Goal: Find specific page/section: Find specific page/section

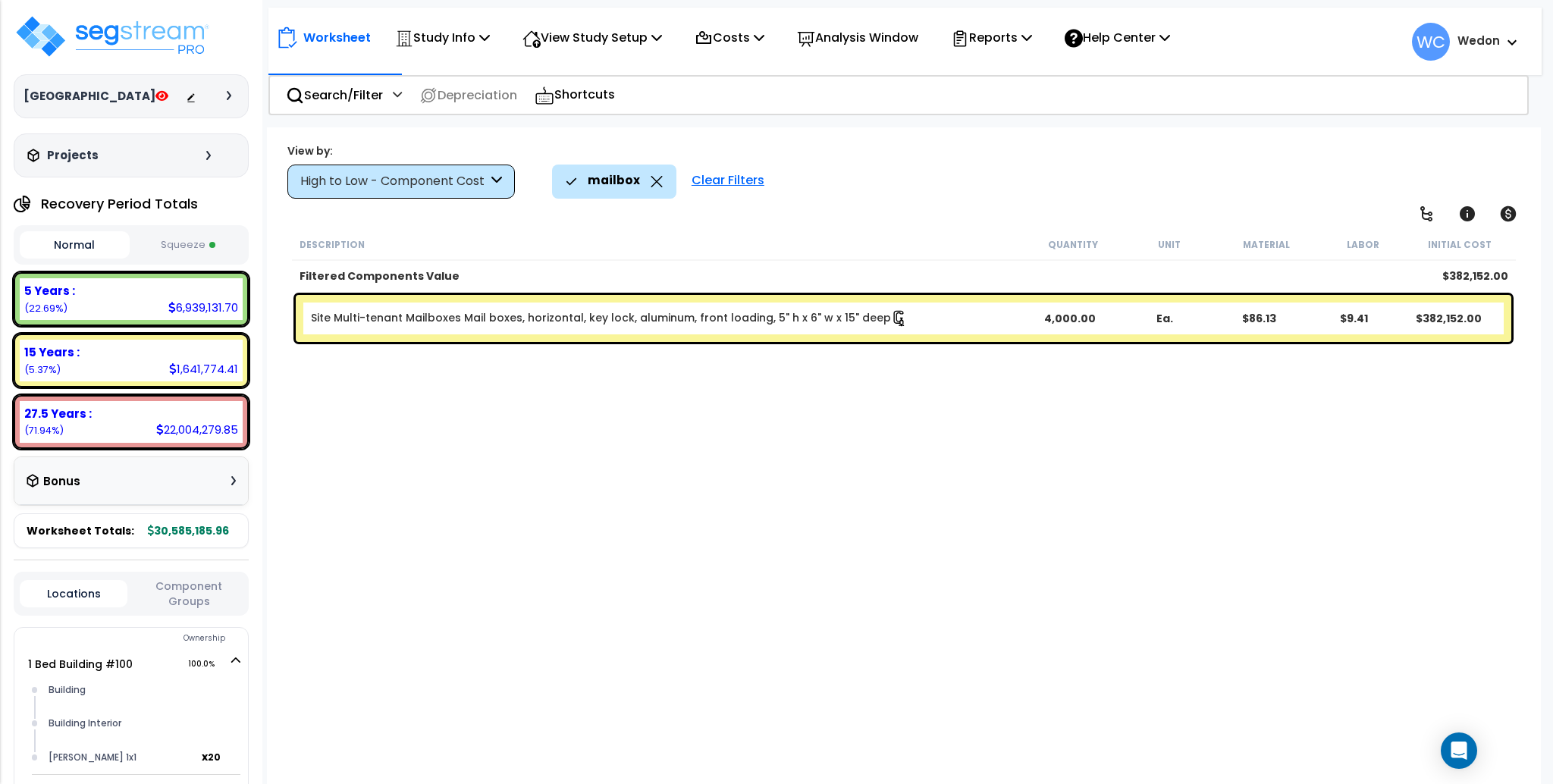
click at [1041, 483] on div "Description Quantity Unit Material Labor Initial Cost Filtered Components Value…" at bounding box center [903, 492] width 1228 height 526
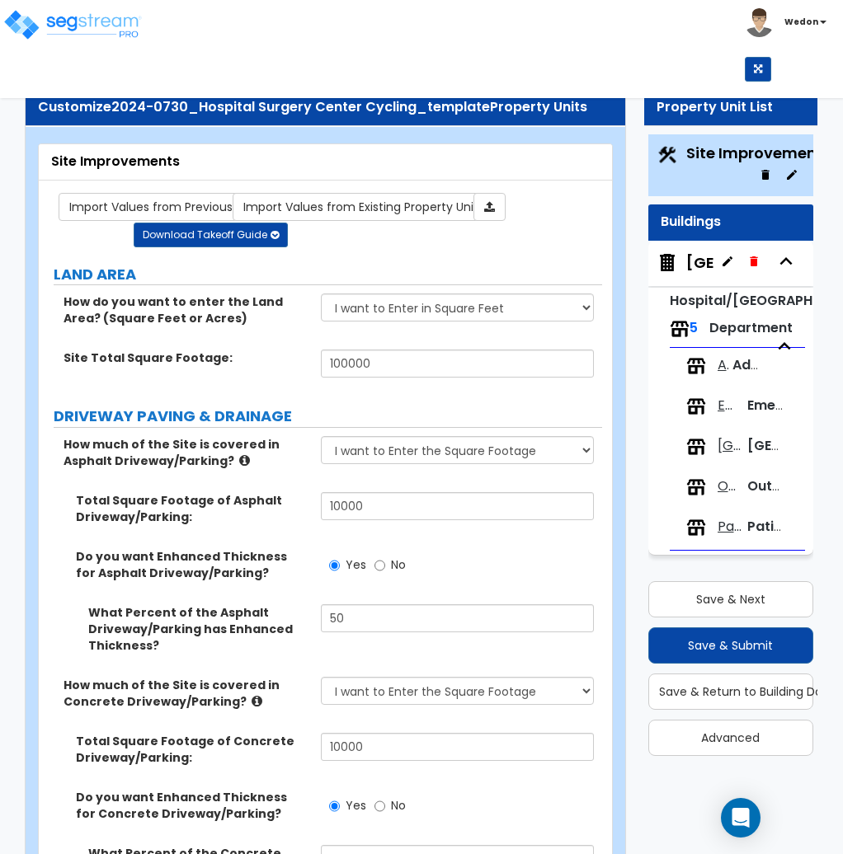
select select "2"
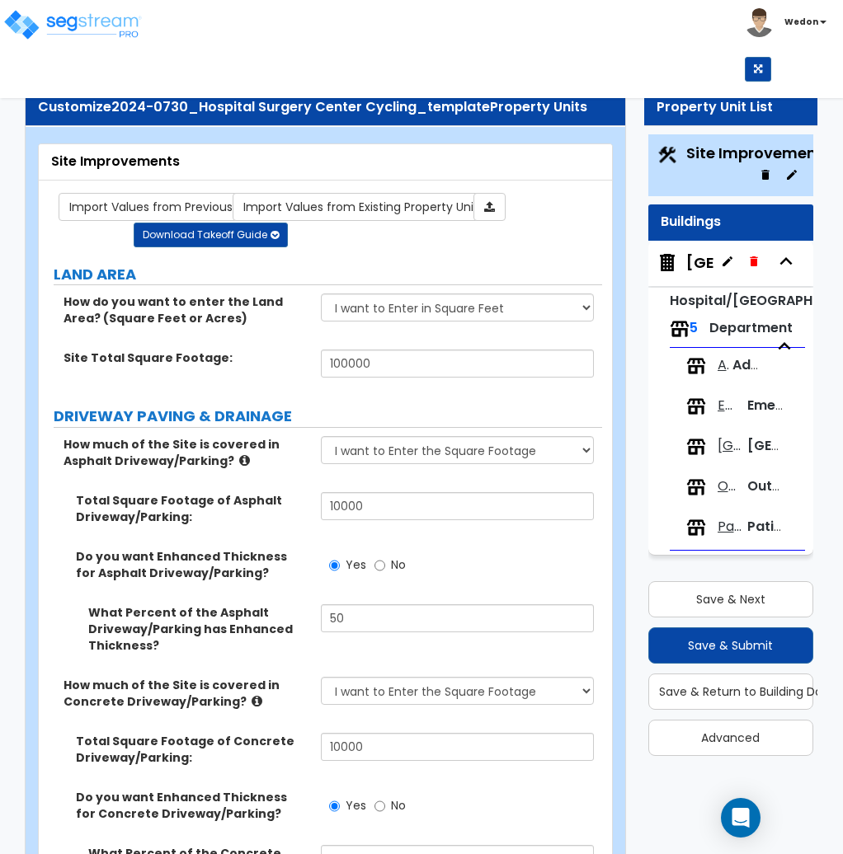
select select "2"
select select "1"
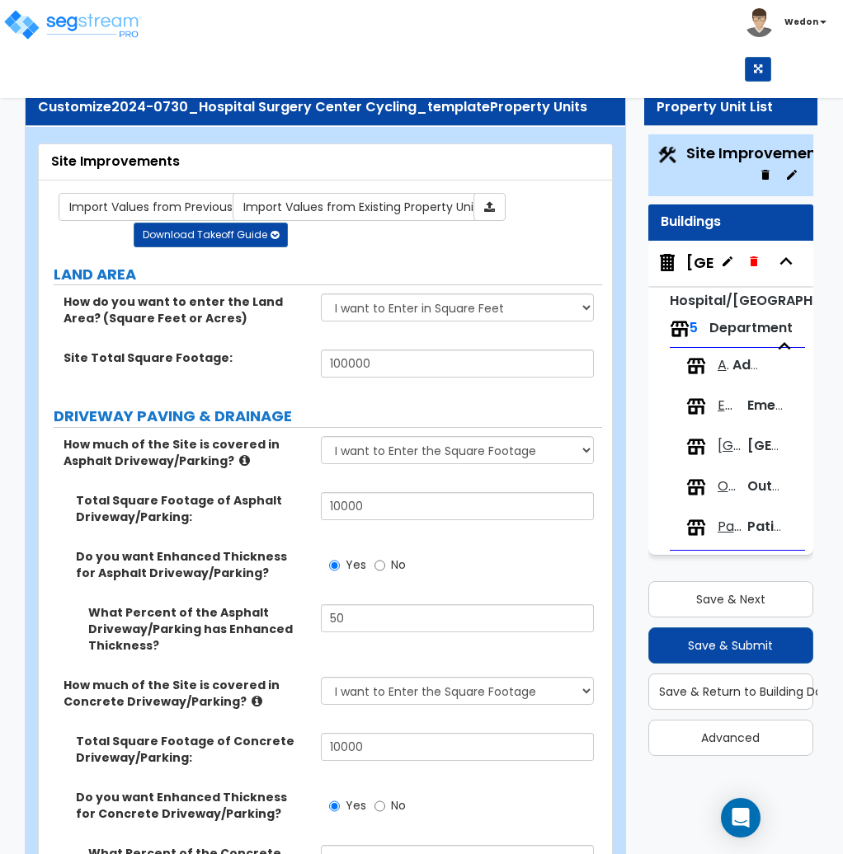
select select "1"
select select "2"
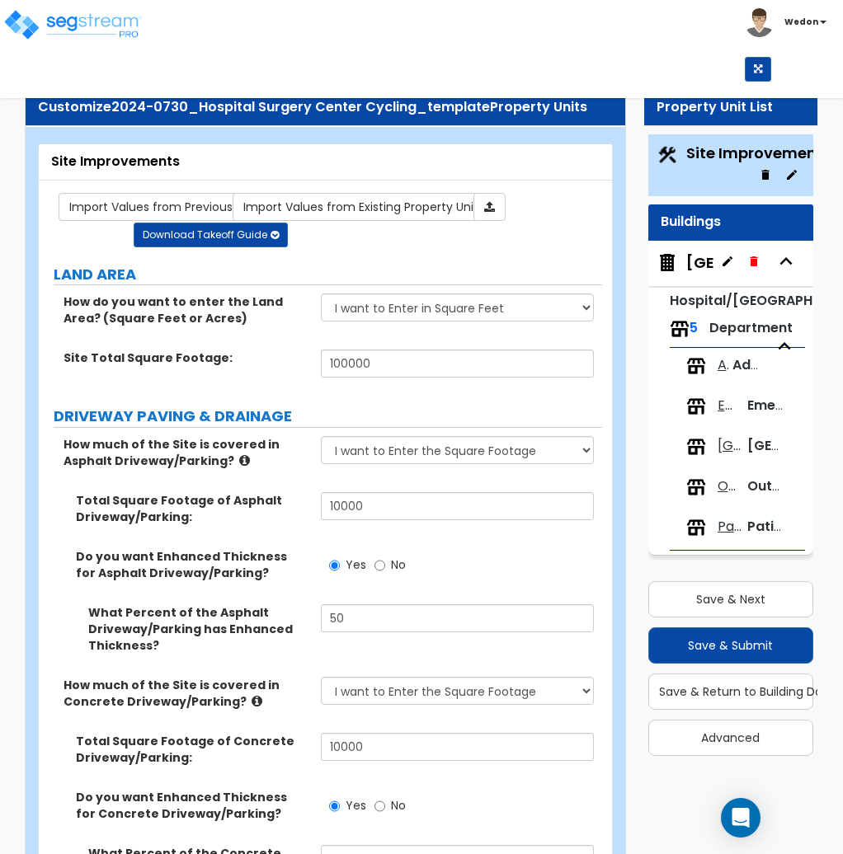
select select "1"
select select "3"
select select "2"
select select "3"
select select "2"
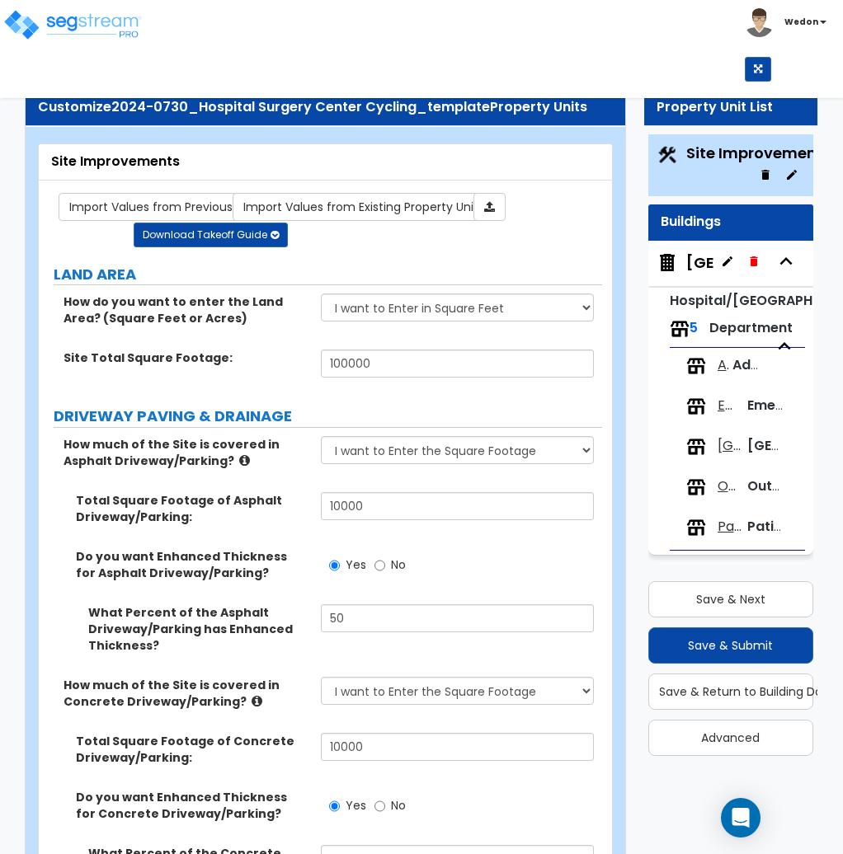
select select "2"
select select "1"
select select "3"
select select "1"
select select "2"
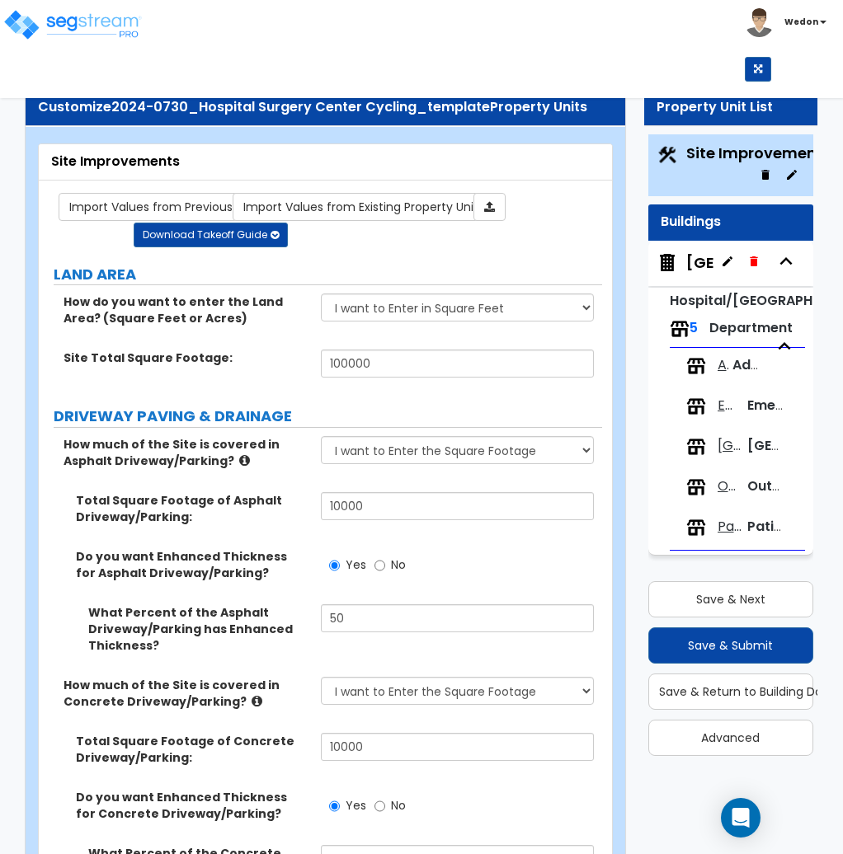
select select "3"
select select "2"
select select "3"
select select "1"
select select "5"
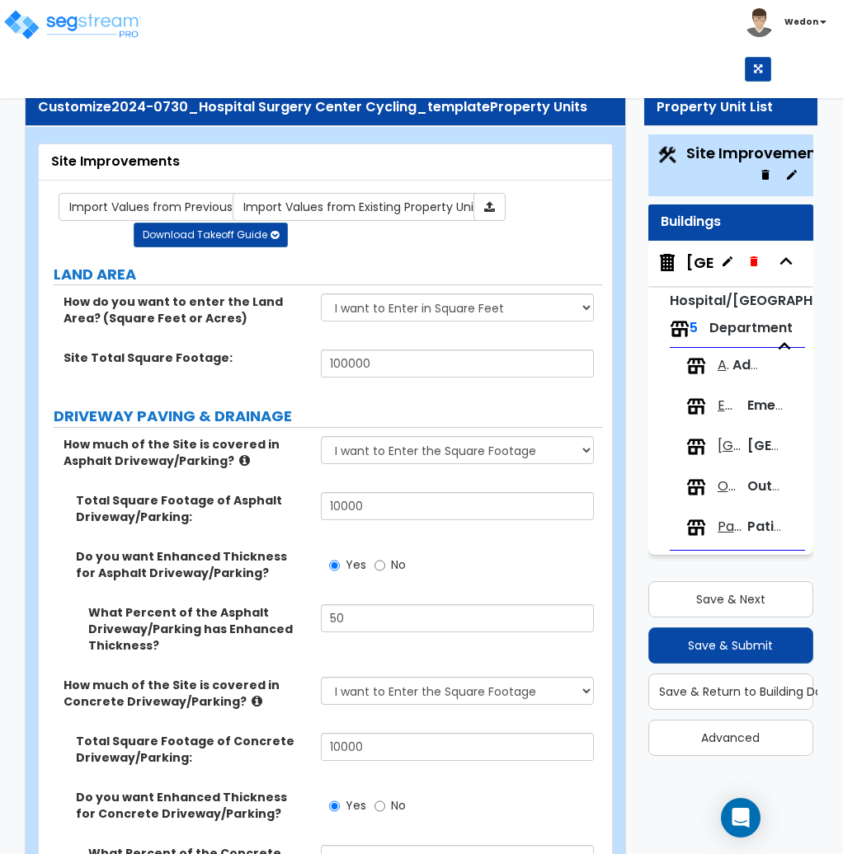
select select "7"
select select "3"
select select "2"
select select "7"
select select "3"
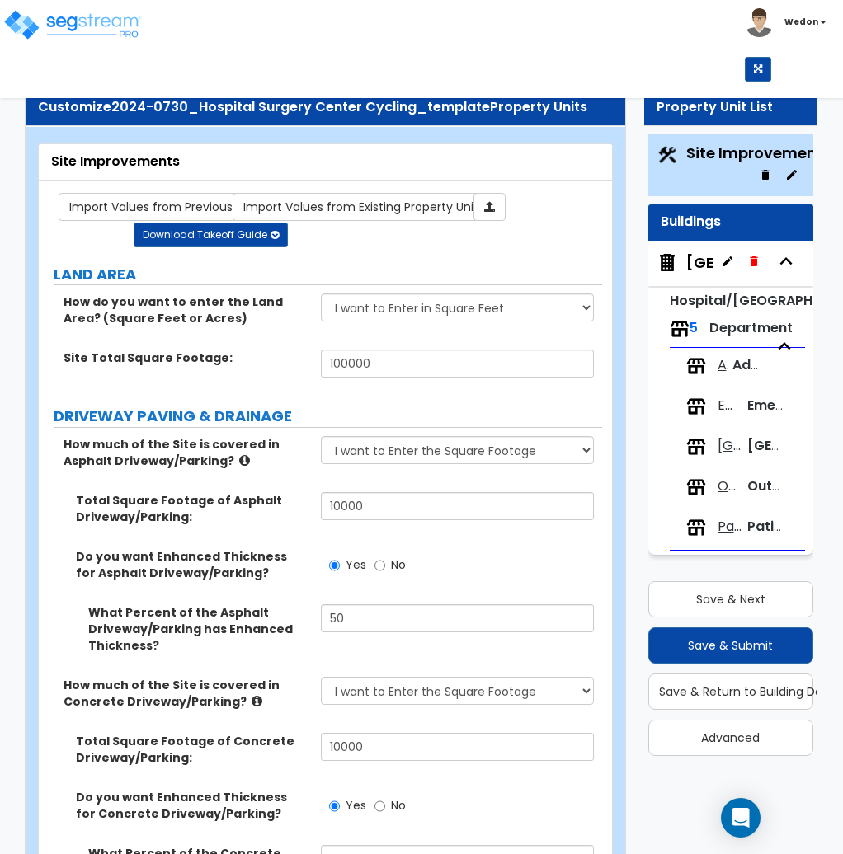
select select "2"
select select "3"
select select "1"
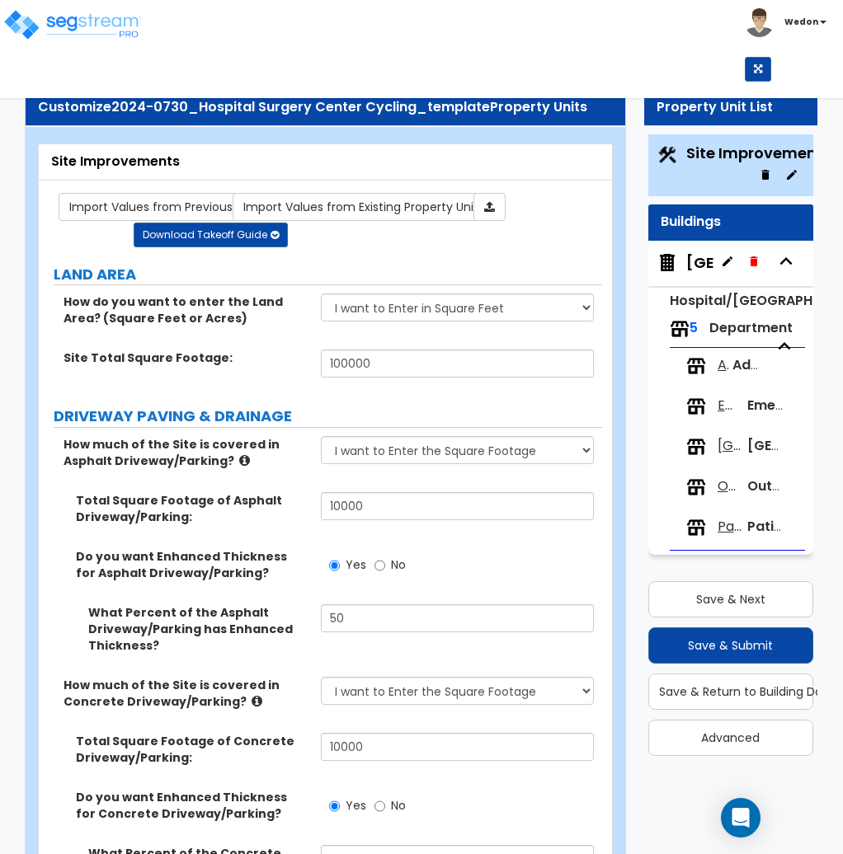
select select "2"
select select "7"
select select "1"
select select "2"
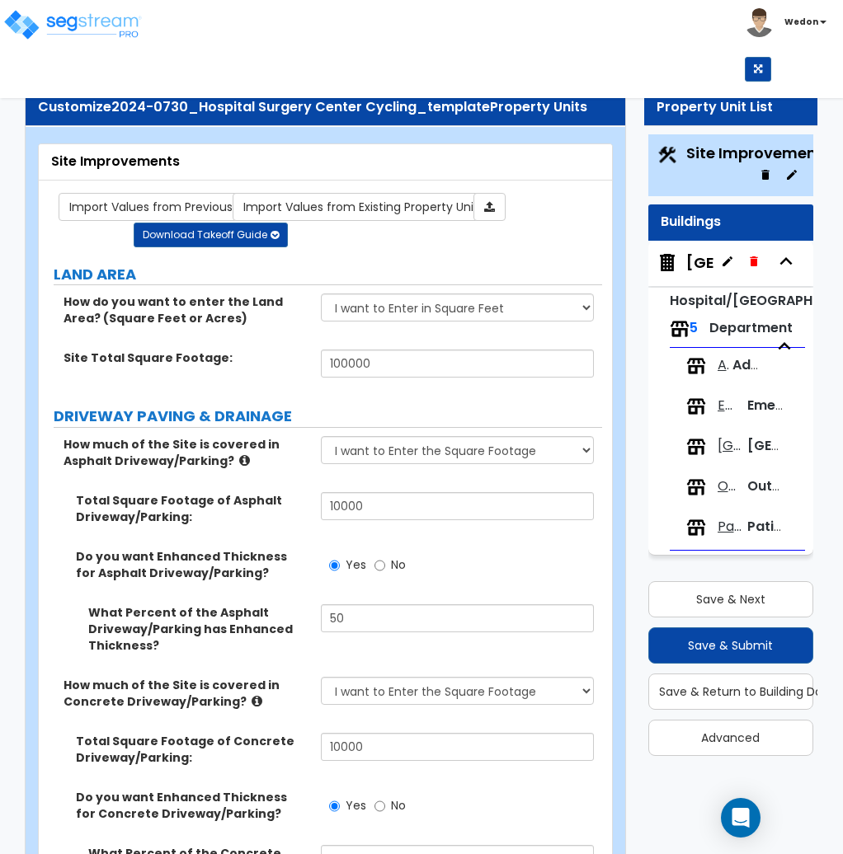
select select "1"
select select "4"
select select "2"
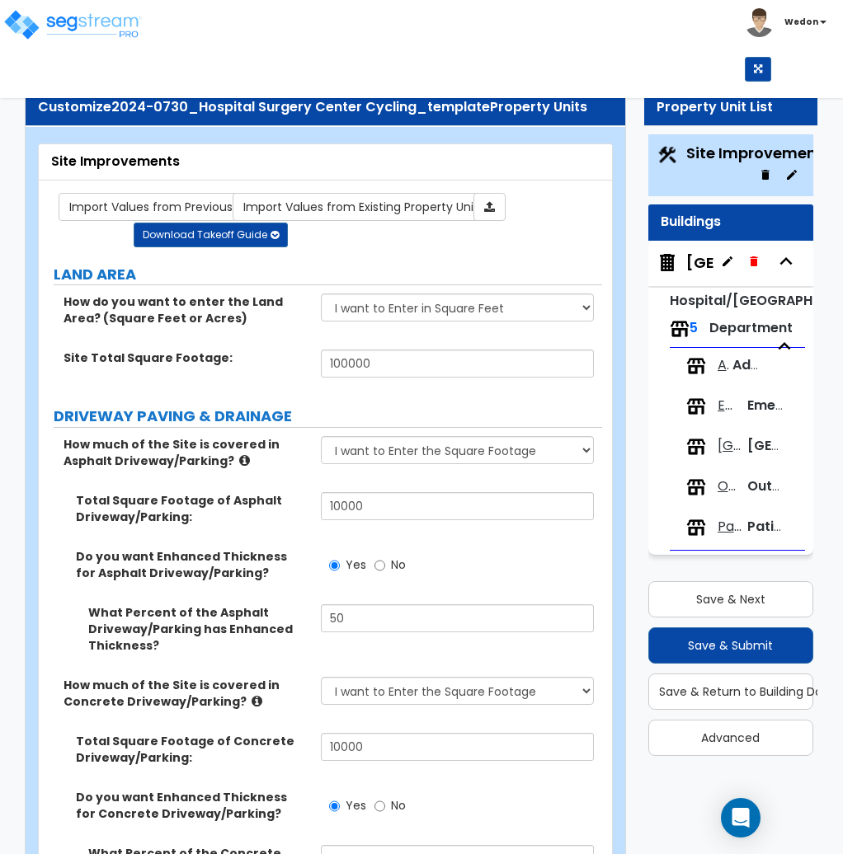
select select "1"
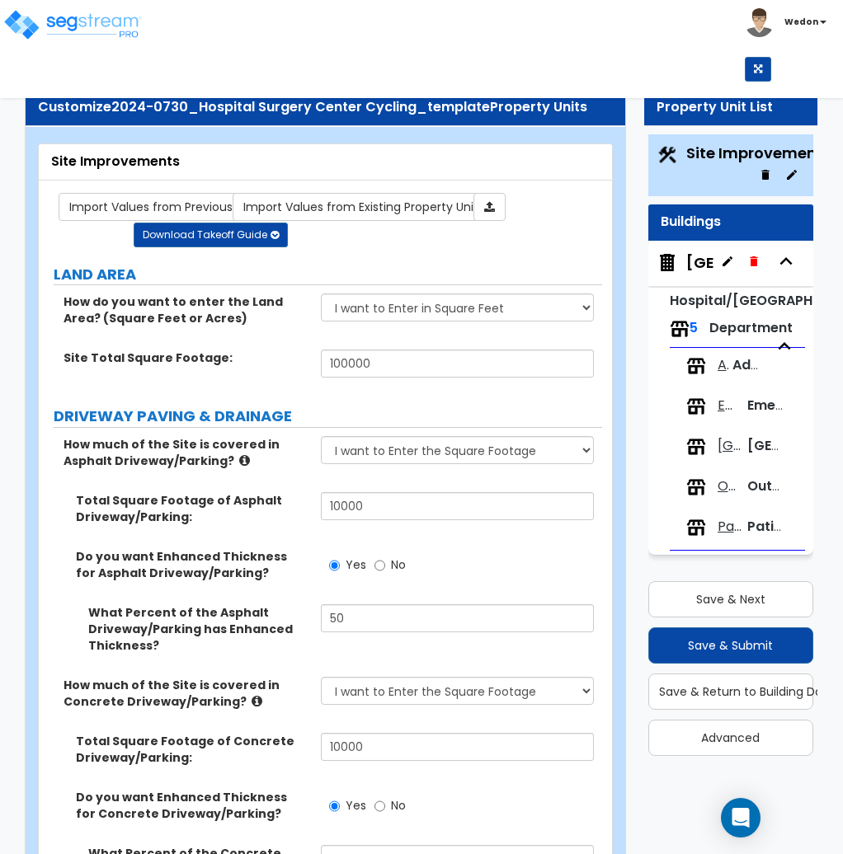
select select "2"
select select "3"
select select "2"
select select "4"
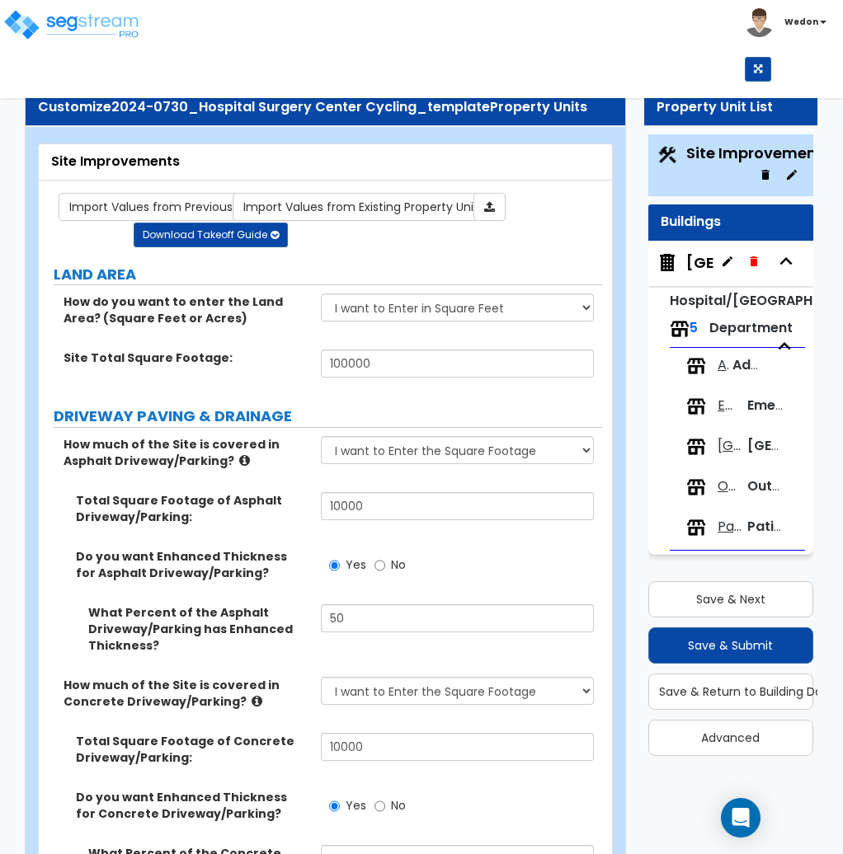
select select "3"
select select "2"
select select "1"
select select "3"
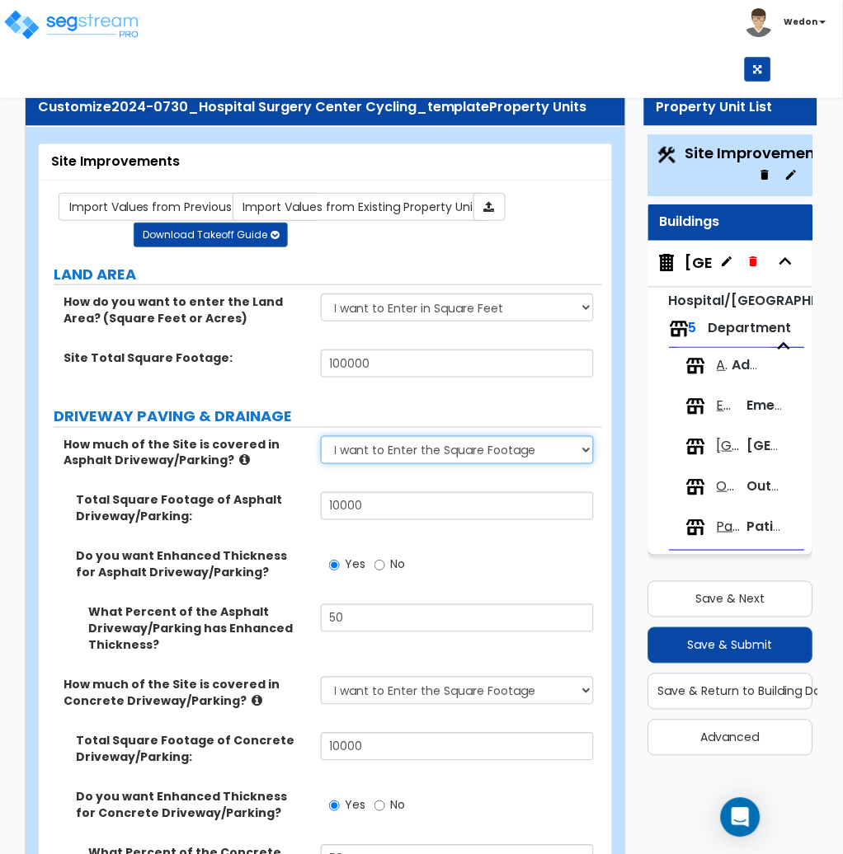
click at [465, 439] on select "None I want to Enter an Approximate Percentage I want to Enter the Square Foota…" at bounding box center [458, 450] width 274 height 28
click at [482, 450] on select "None I want to Enter an Approximate Percentage I want to Enter the Square Foota…" at bounding box center [458, 450] width 274 height 28
click at [485, 446] on select "None I want to Enter an Approximate Percentage I want to Enter the Square Foota…" at bounding box center [458, 450] width 274 height 28
click at [490, 439] on select "None I want to Enter an Approximate Percentage I want to Enter the Square Foota…" at bounding box center [458, 450] width 274 height 28
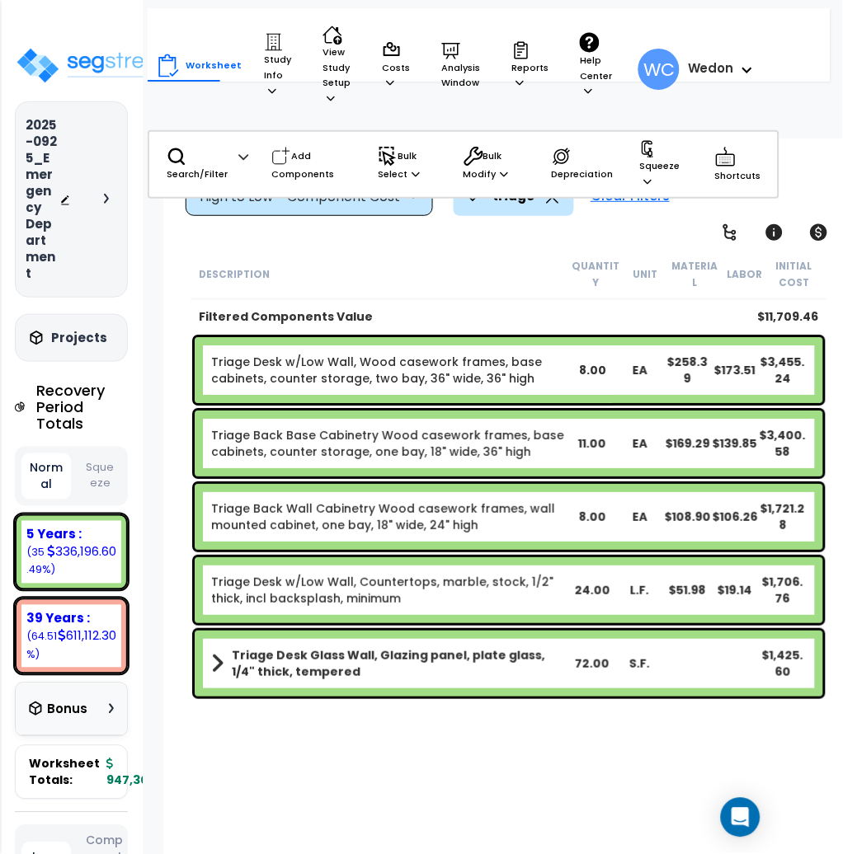
click at [548, 196] on icon at bounding box center [553, 197] width 12 height 12
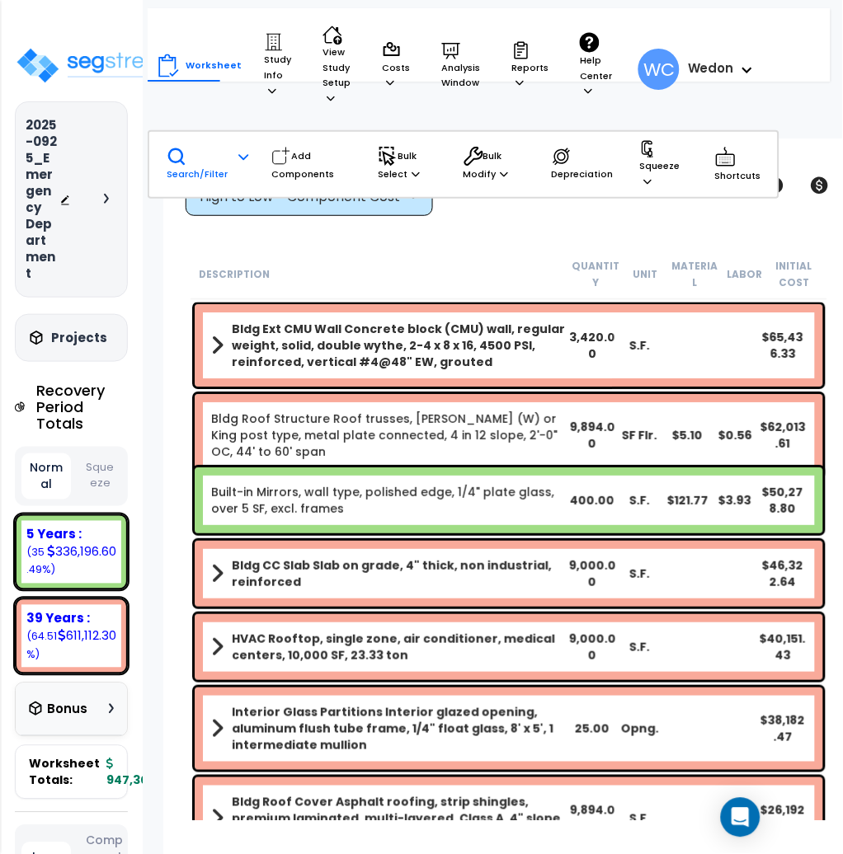
click at [178, 162] on p "Search/Filter" at bounding box center [197, 164] width 61 height 35
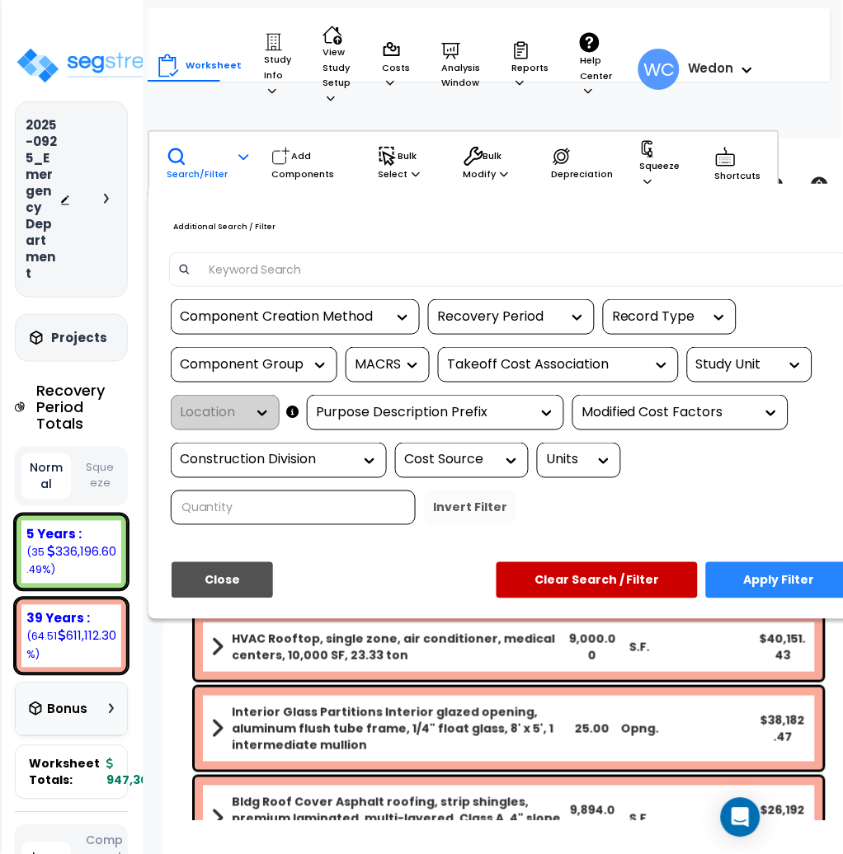
click at [264, 257] on input at bounding box center [520, 269] width 641 height 25
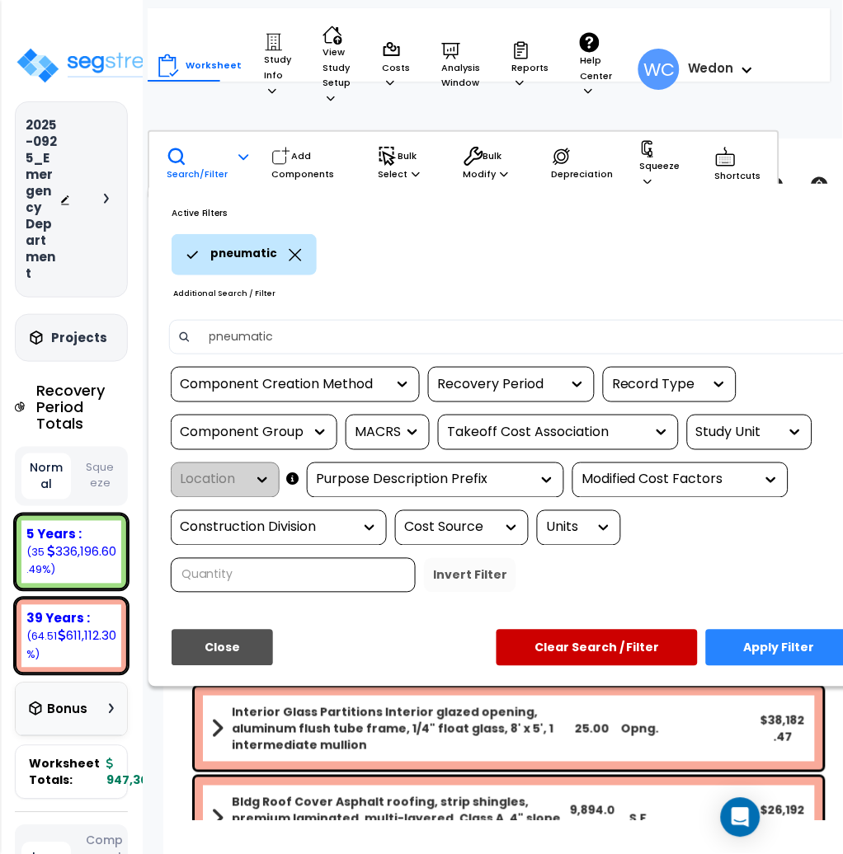
type input "pneumatic"
click at [760, 639] on button "Apply Filter" at bounding box center [779, 648] width 147 height 36
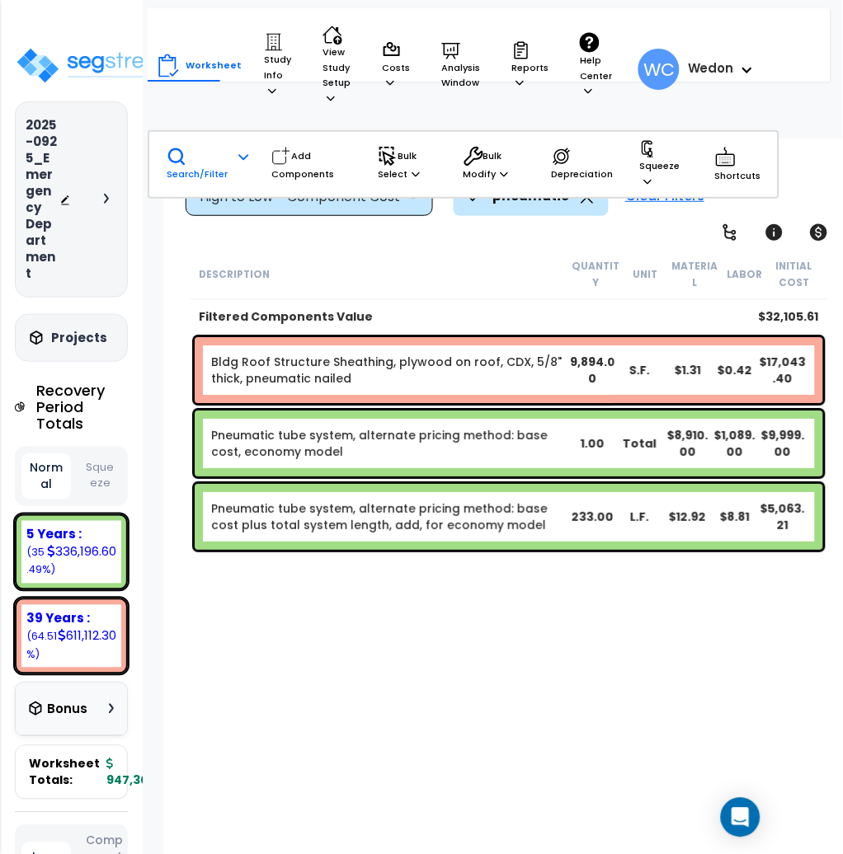
click at [346, 209] on div "High to Low - Component Cost" at bounding box center [309, 197] width 247 height 37
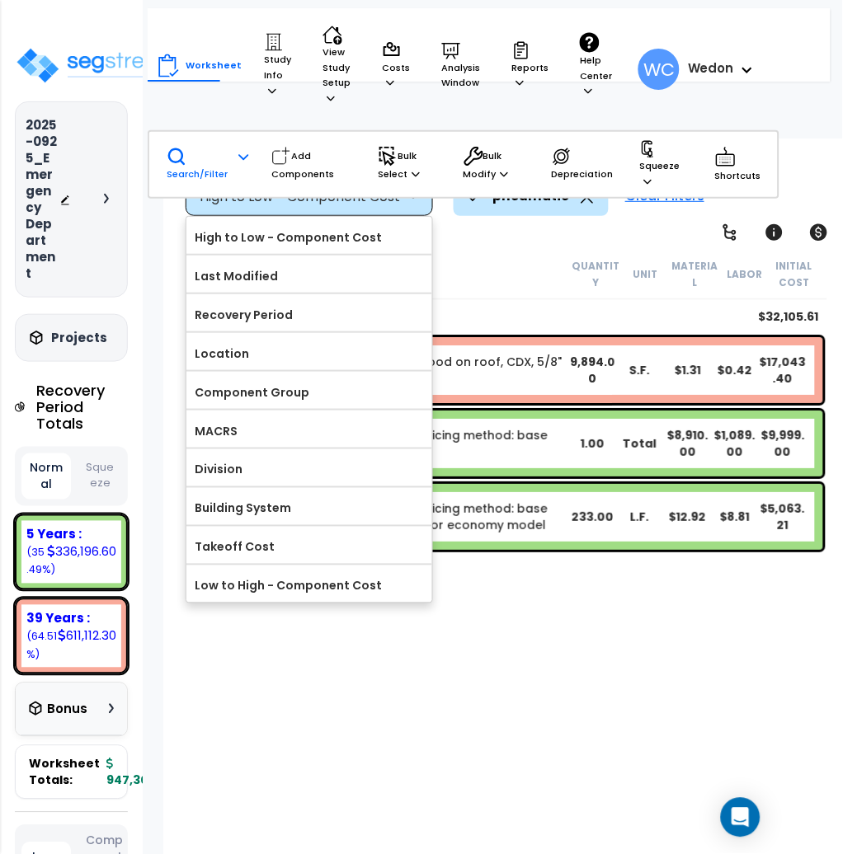
click at [279, 389] on label "Component Group" at bounding box center [309, 392] width 246 height 25
click at [0, 0] on input "Component Group" at bounding box center [0, 0] width 0 height 0
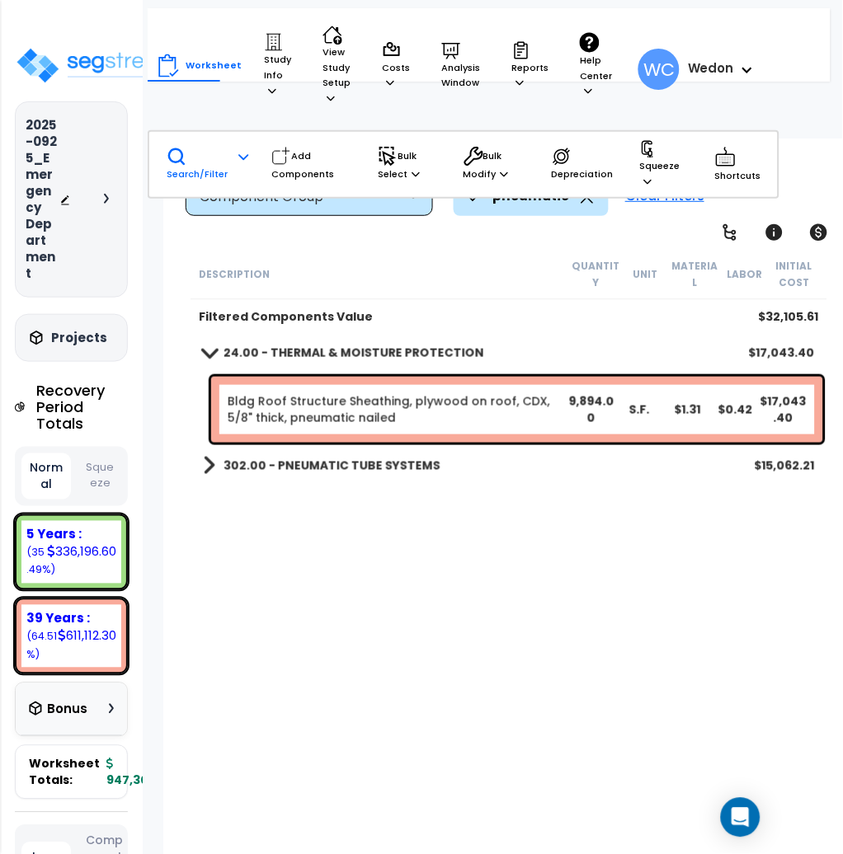
click at [397, 459] on b "302.00 - PNEUMATIC TUBE SYSTEMS" at bounding box center [331, 466] width 217 height 16
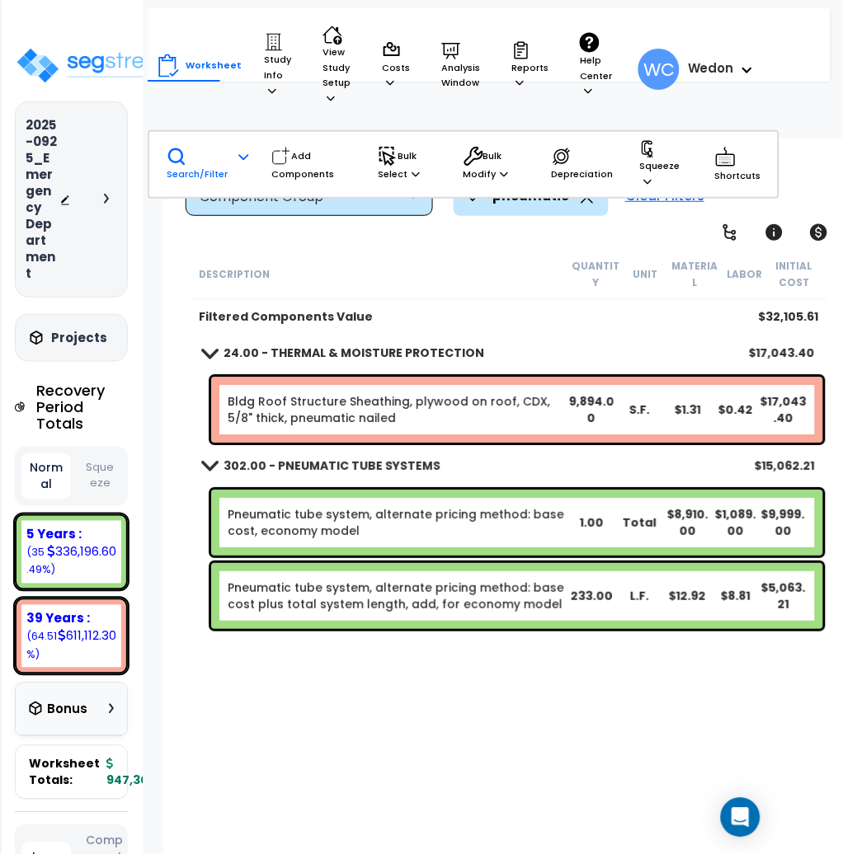
click at [581, 195] on icon at bounding box center [587, 197] width 12 height 12
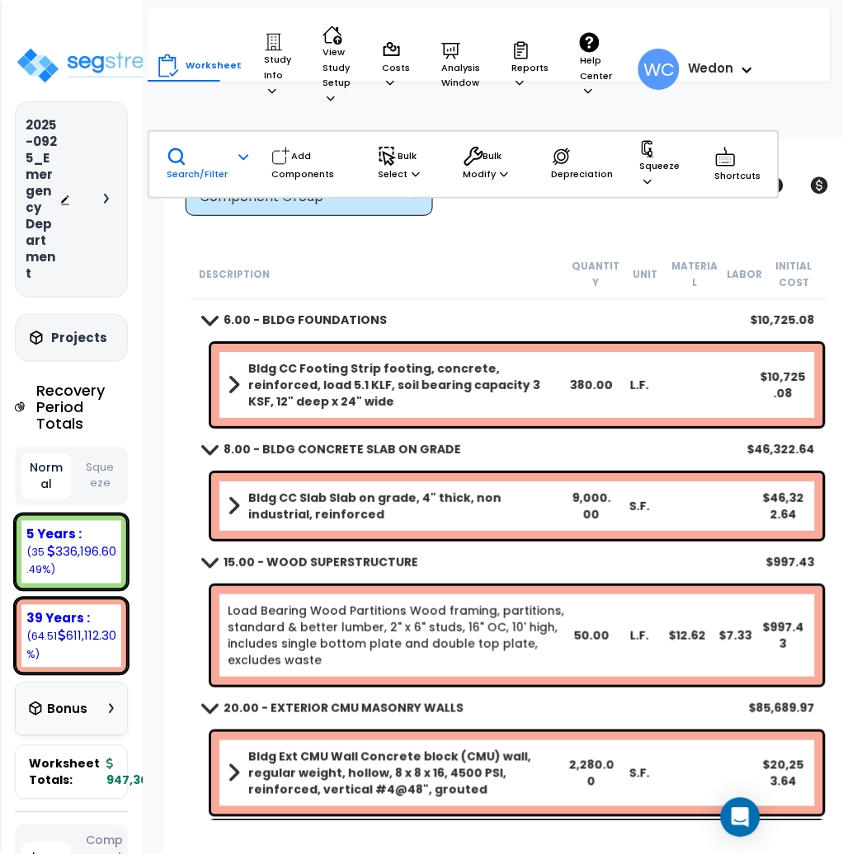
click at [306, 318] on b "6.00 - BLDG FOUNDATIONS" at bounding box center [304, 320] width 163 height 16
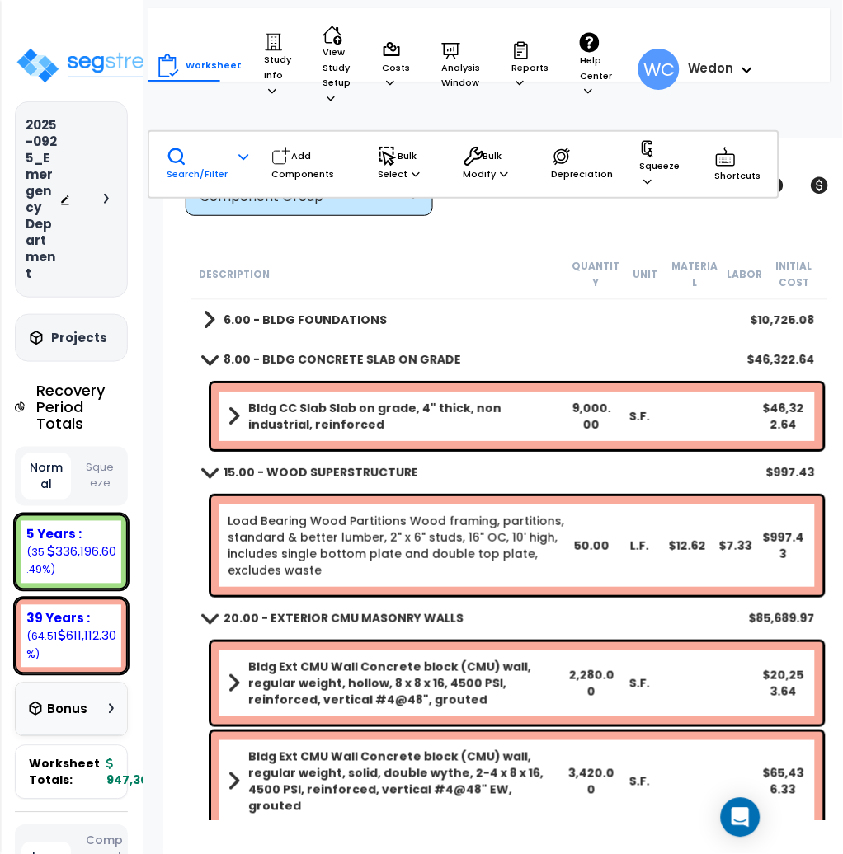
click at [310, 358] on b "8.00 - BLDG CONCRETE SLAB ON GRADE" at bounding box center [342, 359] width 238 height 16
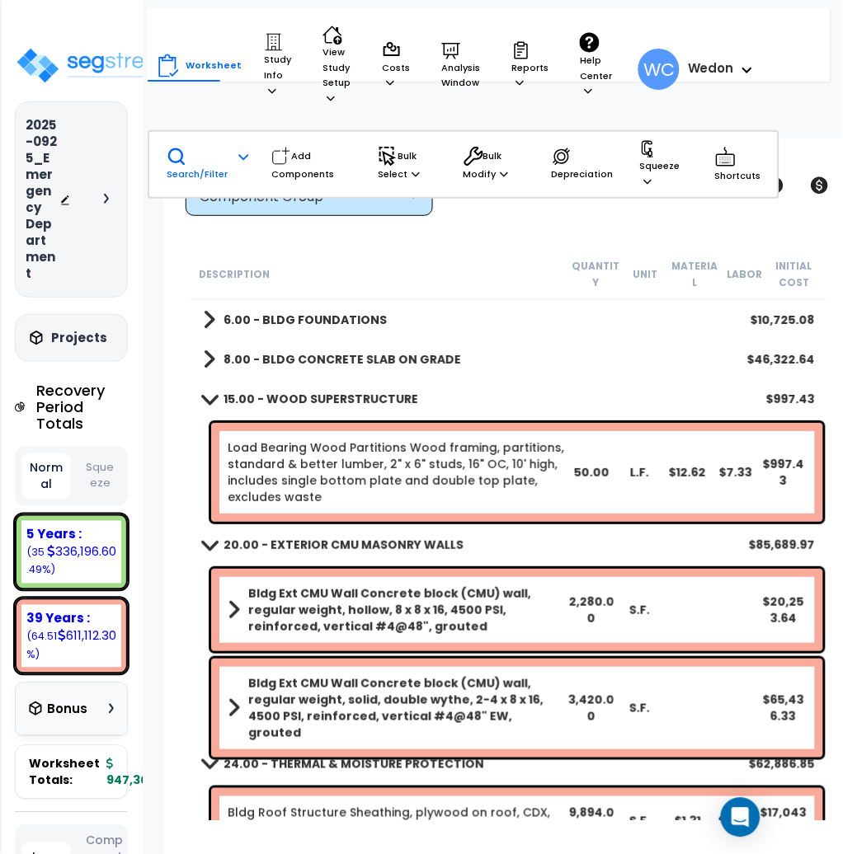
click at [315, 388] on link "15.00 - WOOD SUPERSTRUCTURE" at bounding box center [310, 399] width 215 height 23
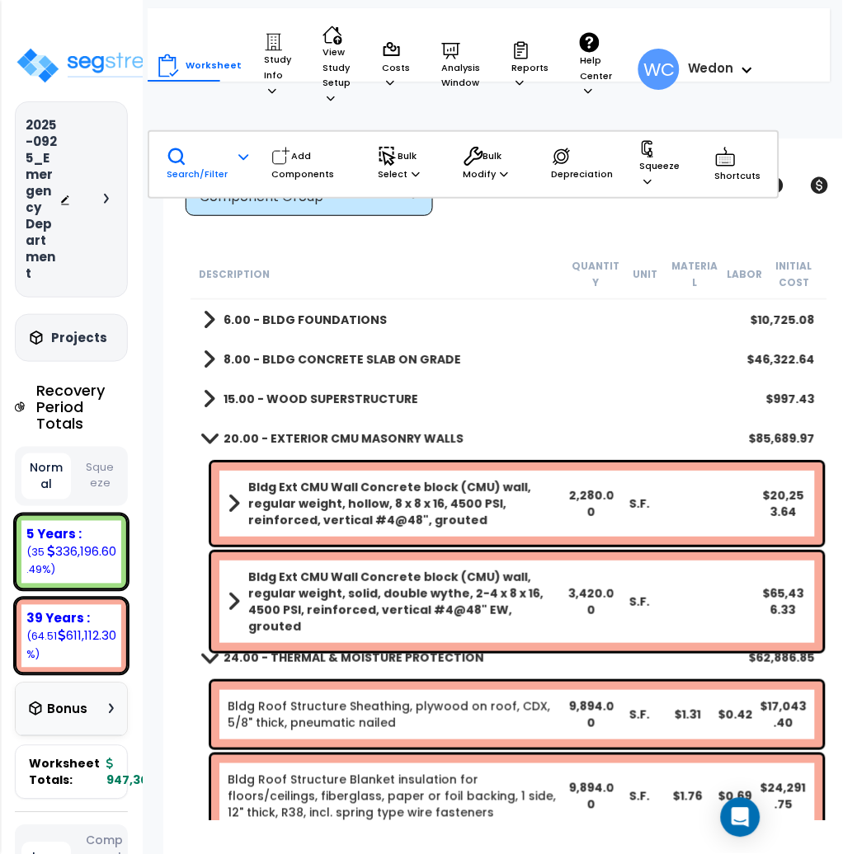
click at [343, 430] on b "20.00 - EXTERIOR CMU MASONRY WALLS" at bounding box center [343, 438] width 240 height 16
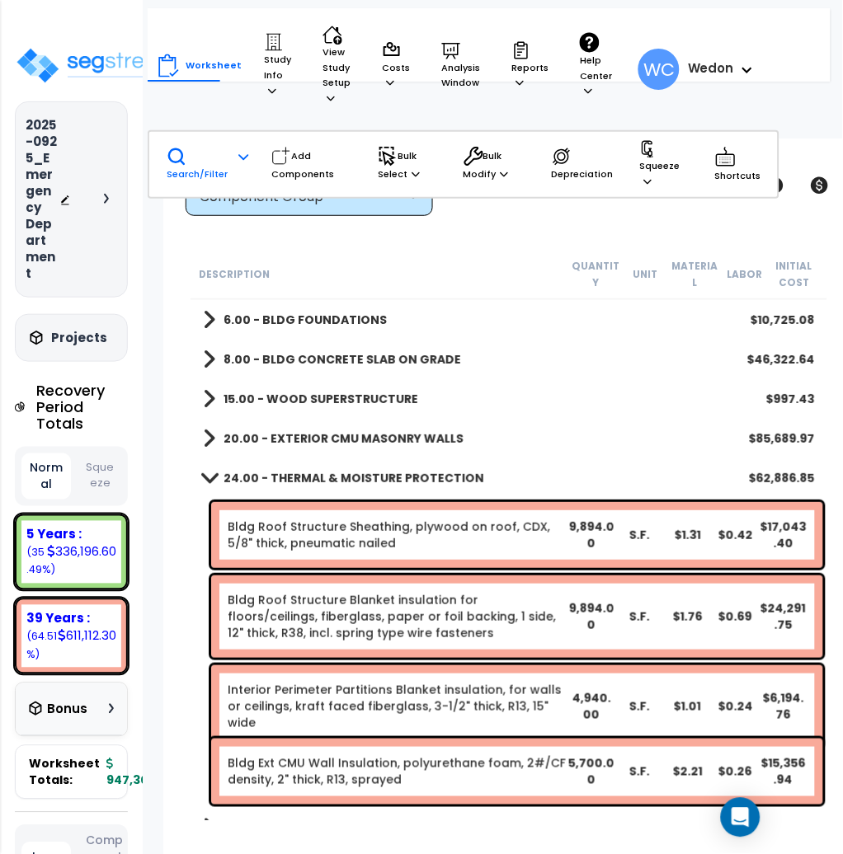
click at [402, 482] on b "24.00 - THERMAL & MOISTURE PROTECTION" at bounding box center [353, 478] width 261 height 16
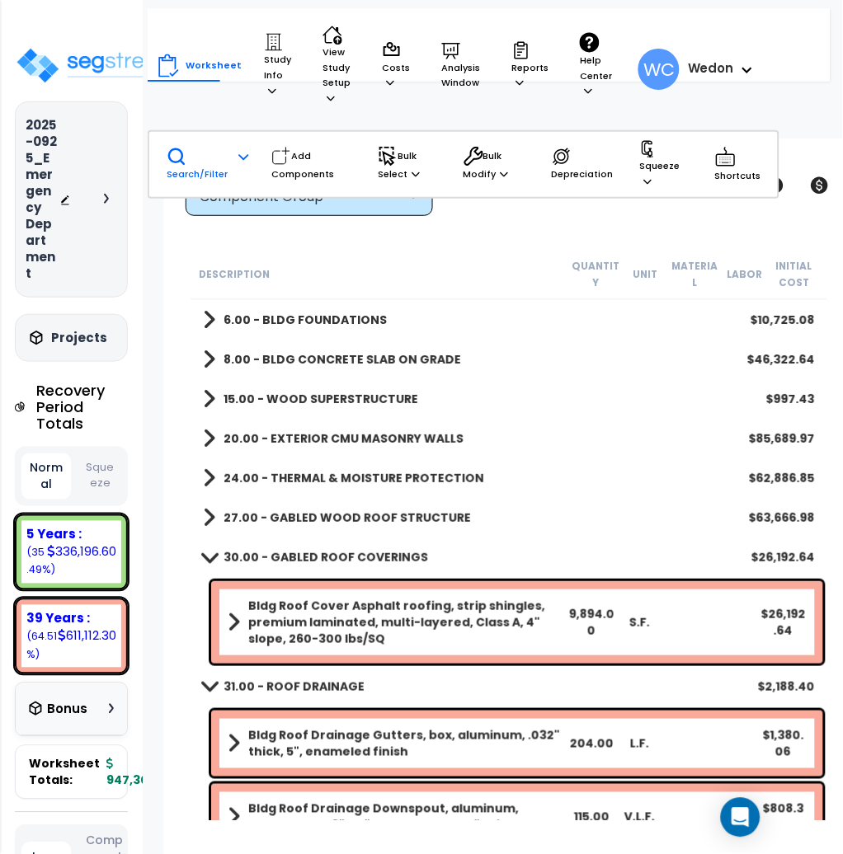
click at [348, 549] on b "30.00 - GABLED ROOF COVERINGS" at bounding box center [325, 557] width 205 height 16
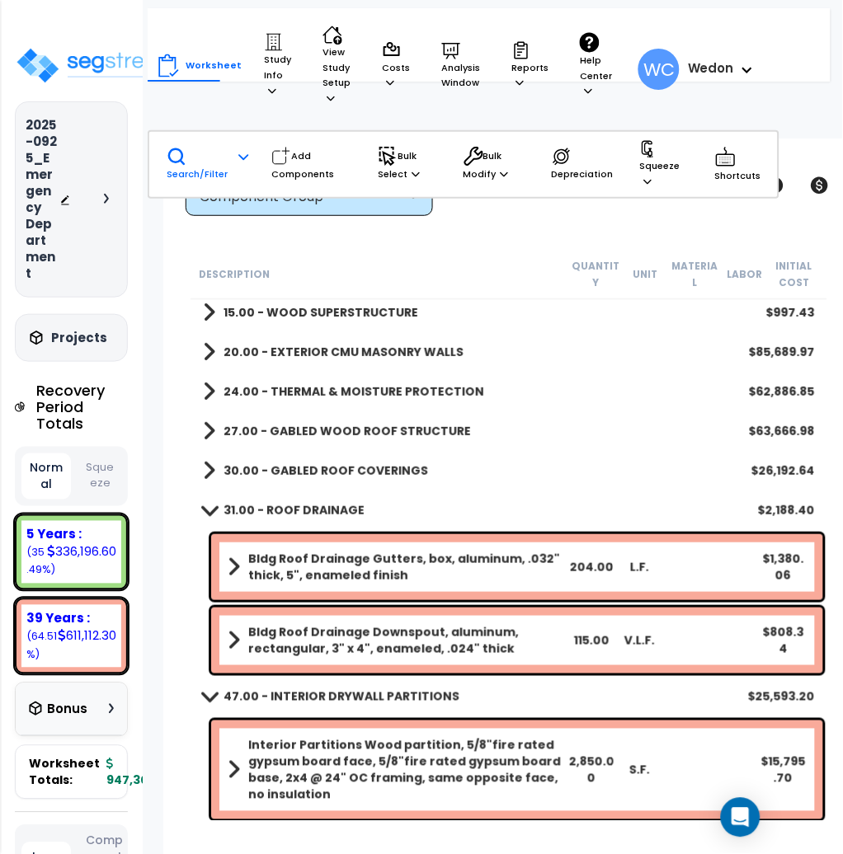
scroll to position [219, 0]
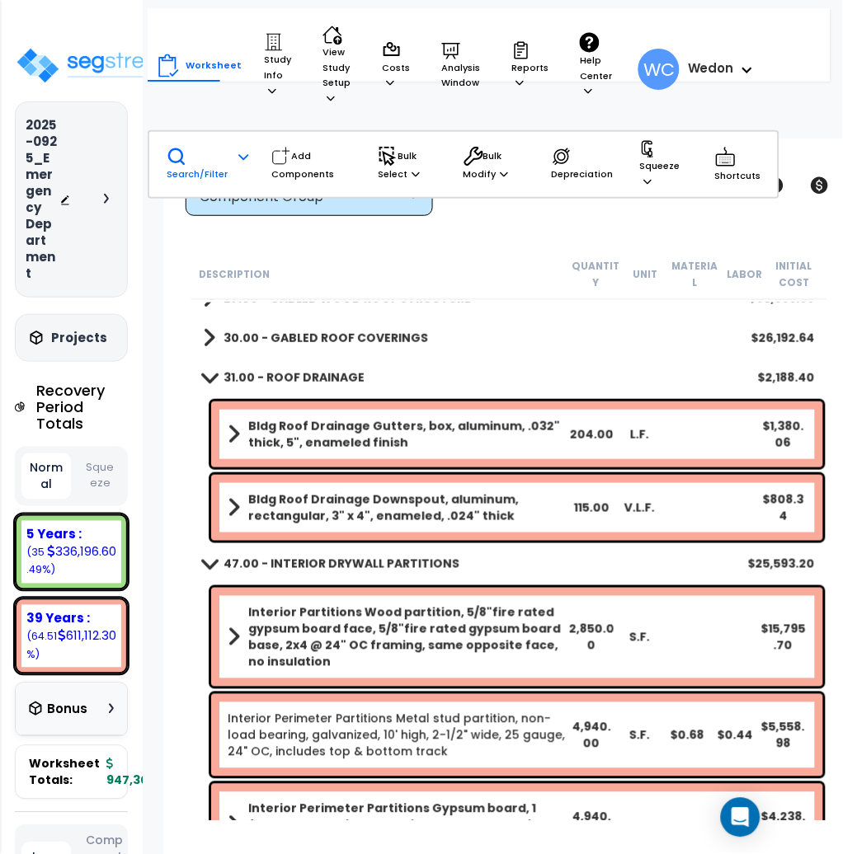
click at [283, 364] on div "31.00 - ROOF DRAINAGE $2,188.40" at bounding box center [509, 378] width 628 height 40
click at [314, 372] on b "31.00 - ROOF DRAINAGE" at bounding box center [293, 377] width 141 height 16
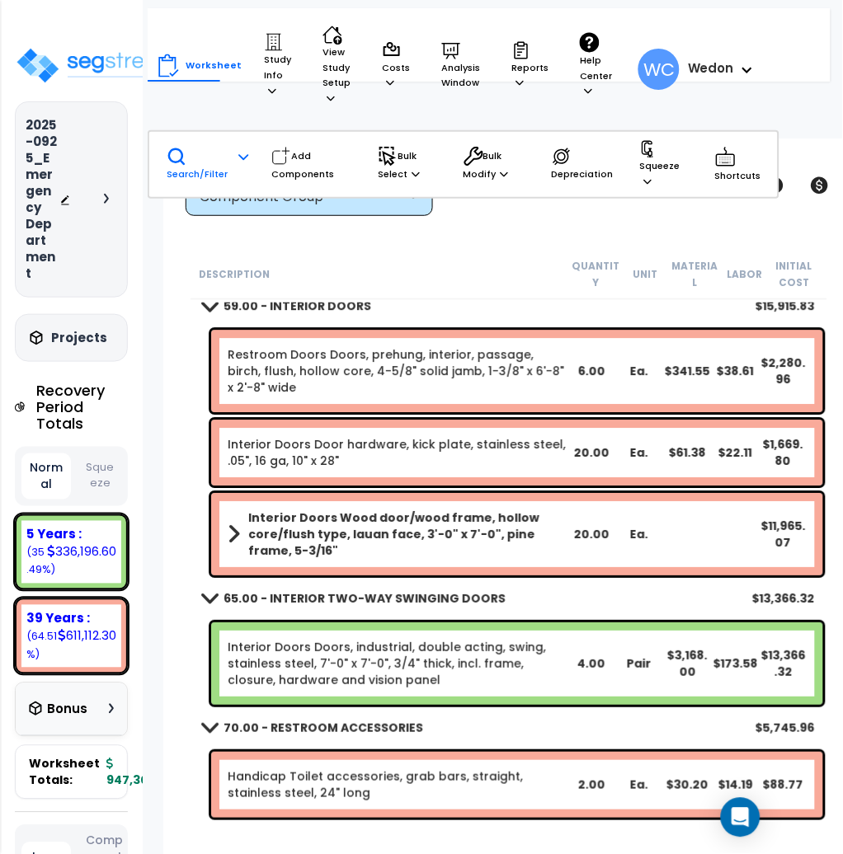
scroll to position [110, 0]
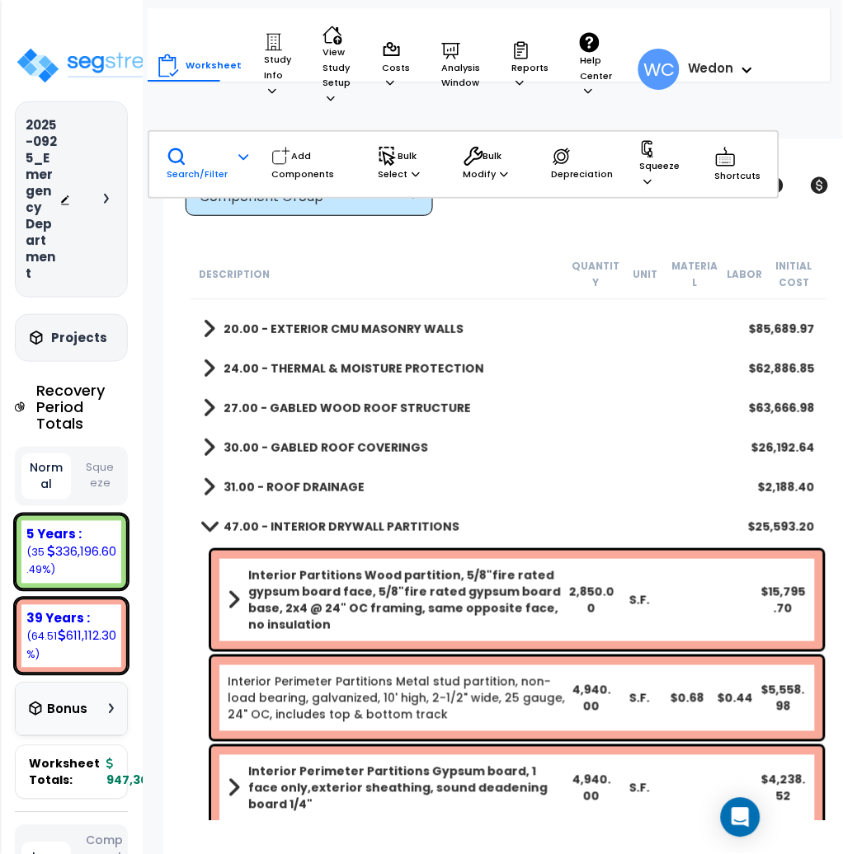
click at [179, 165] on p "Search/Filter" at bounding box center [197, 164] width 61 height 35
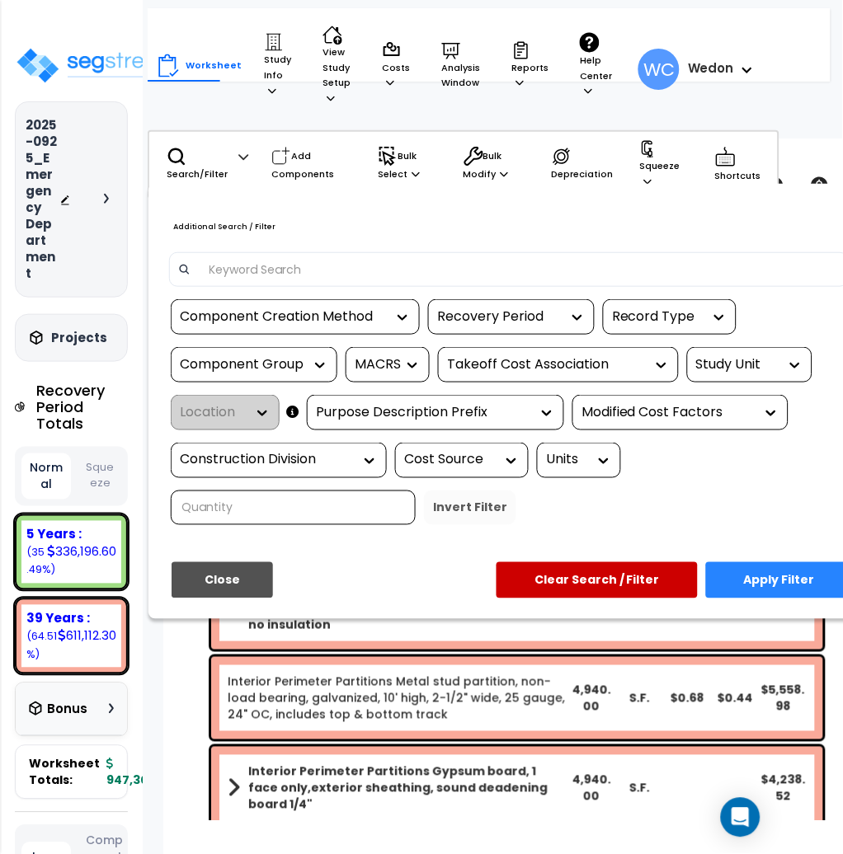
click at [517, 257] on input at bounding box center [520, 269] width 641 height 25
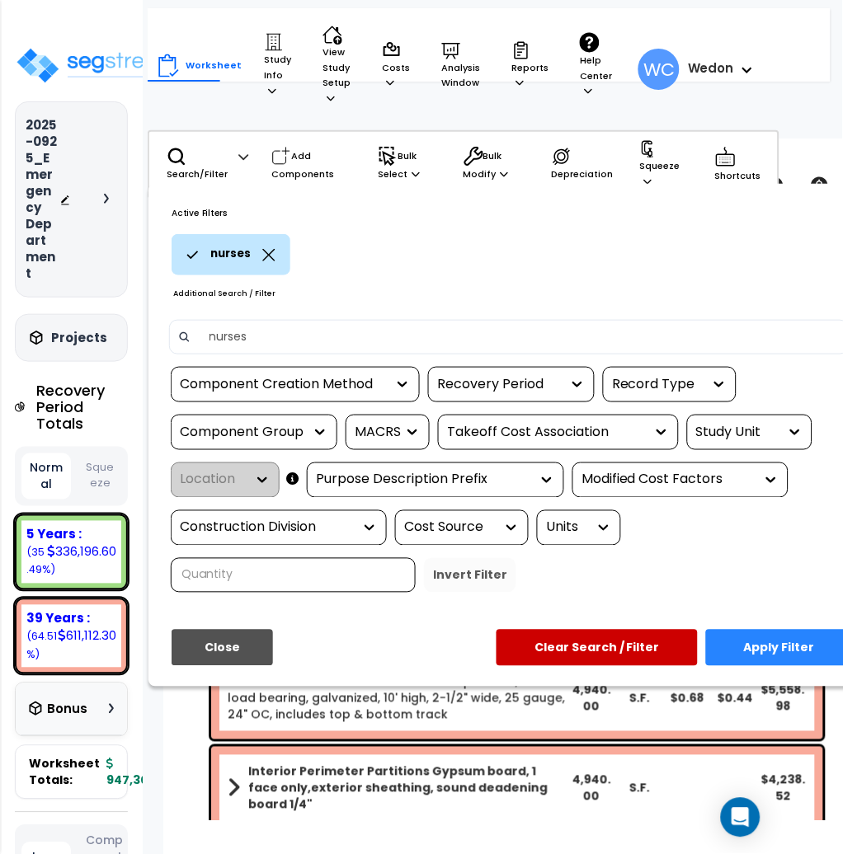
type input "nurse"
click at [779, 644] on button "Apply Filter" at bounding box center [779, 648] width 147 height 36
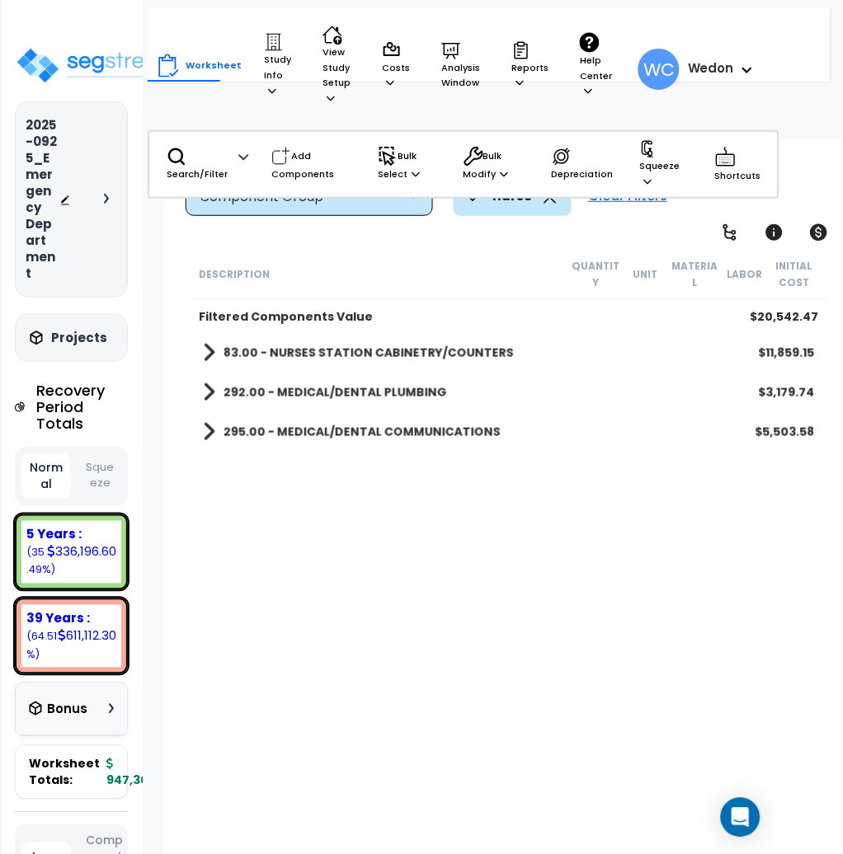
scroll to position [0, 0]
click at [247, 436] on b "295.00 - MEDICAL/DENTAL COMMUNICATIONS" at bounding box center [361, 432] width 277 height 16
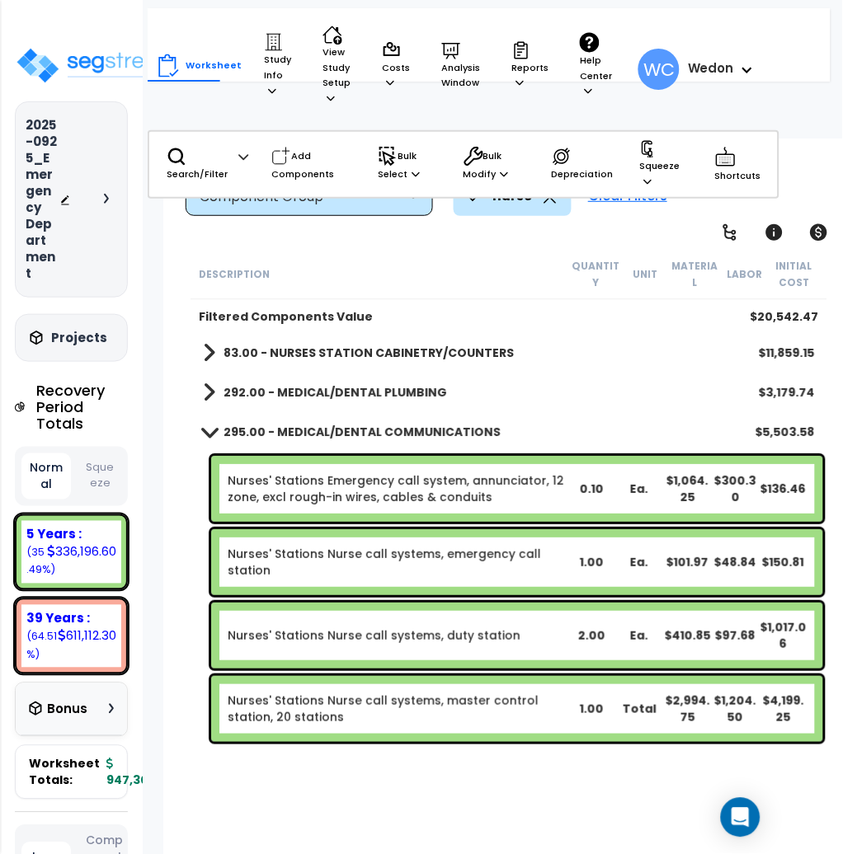
click at [251, 393] on b "292.00 - MEDICAL/DENTAL PLUMBING" at bounding box center [334, 392] width 223 height 16
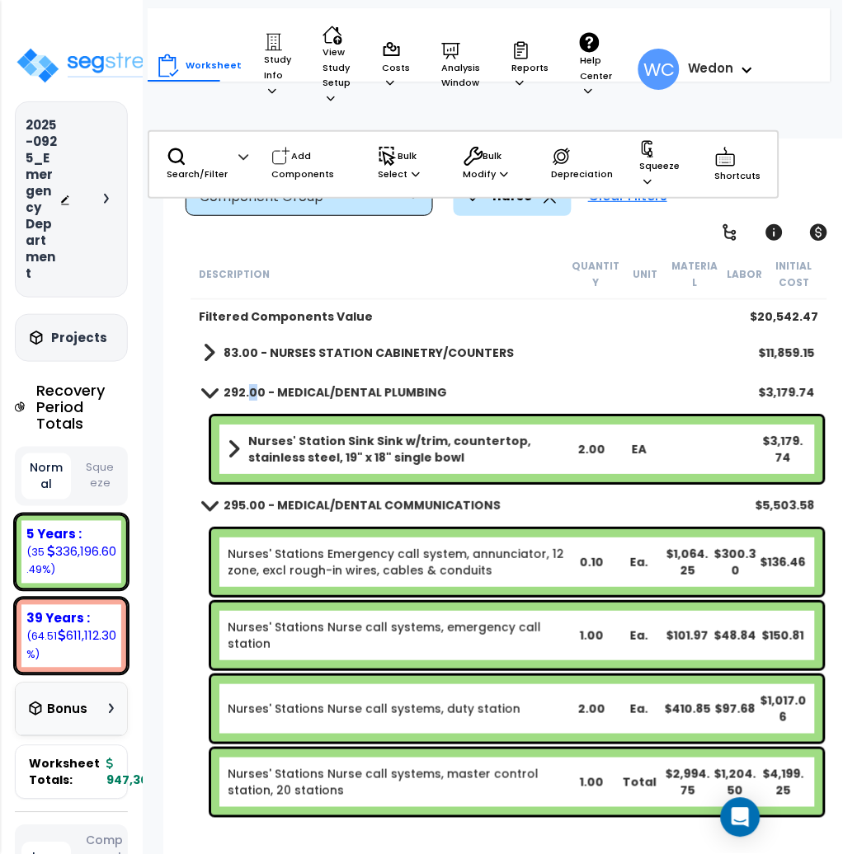
click at [281, 340] on div "83.00 - NURSES STATION CABINETRY/COUNTERS $11,859.15" at bounding box center [509, 353] width 628 height 40
click at [379, 346] on b "83.00 - NURSES STATION CABINETRY/COUNTERS" at bounding box center [368, 353] width 290 height 16
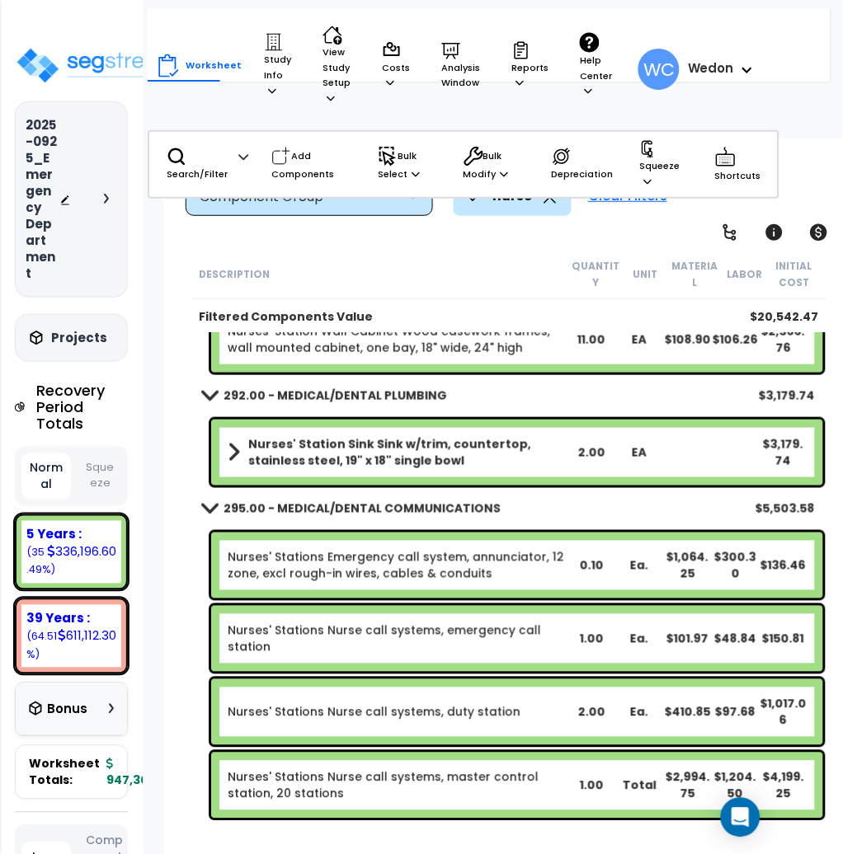
scroll to position [73, 0]
drag, startPoint x: 191, startPoint y: 157, endPoint x: 191, endPoint y: 165, distance: 8.3
click at [191, 165] on p "Search/Filter" at bounding box center [197, 164] width 61 height 35
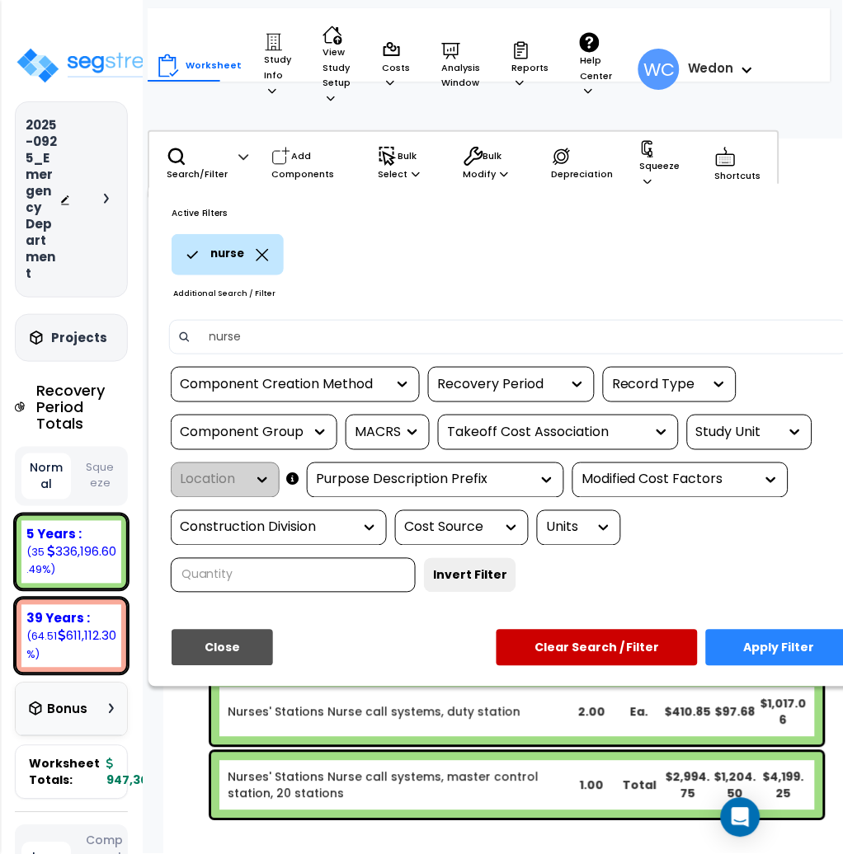
click at [256, 251] on icon at bounding box center [262, 255] width 13 height 12
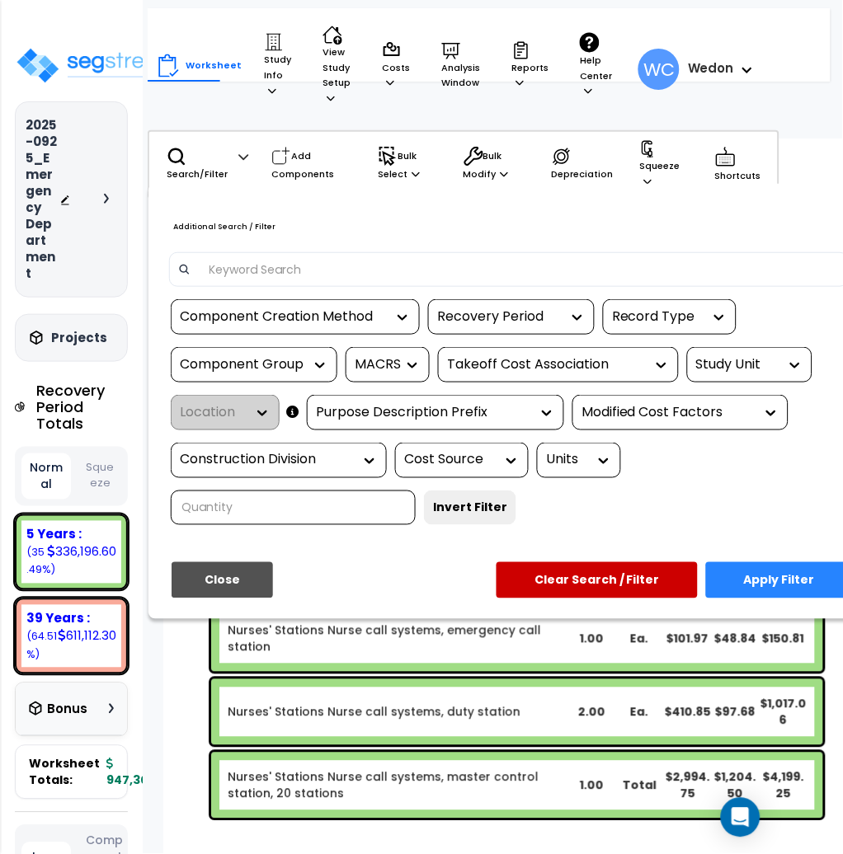
click at [287, 265] on input at bounding box center [520, 269] width 641 height 25
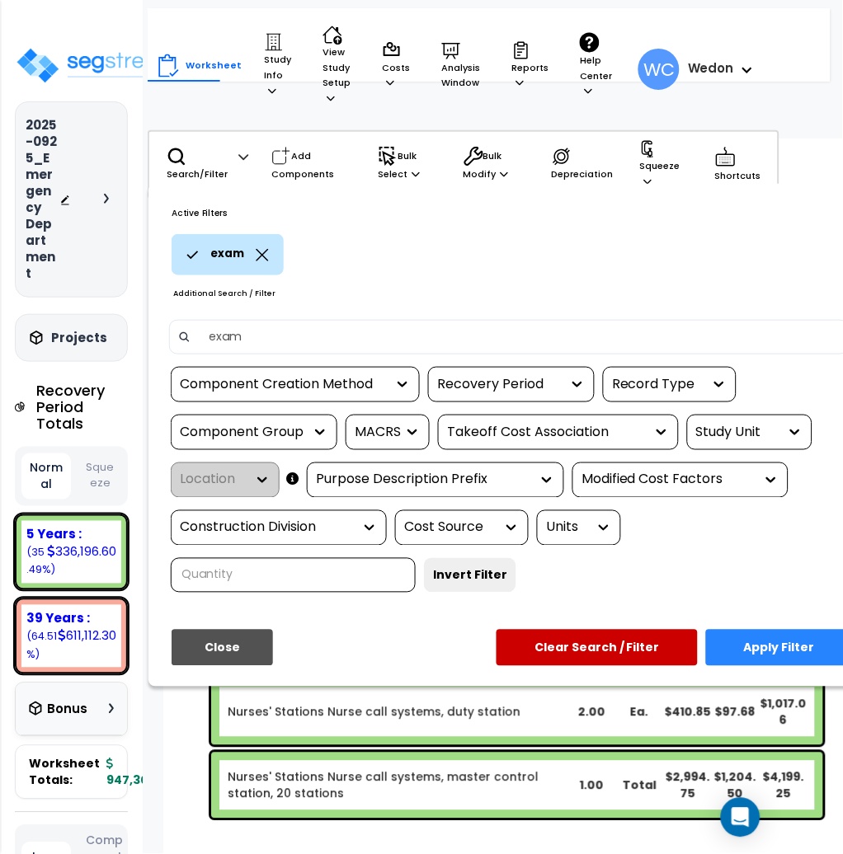
type input "exam"
click at [767, 638] on button "Apply Filter" at bounding box center [779, 648] width 147 height 36
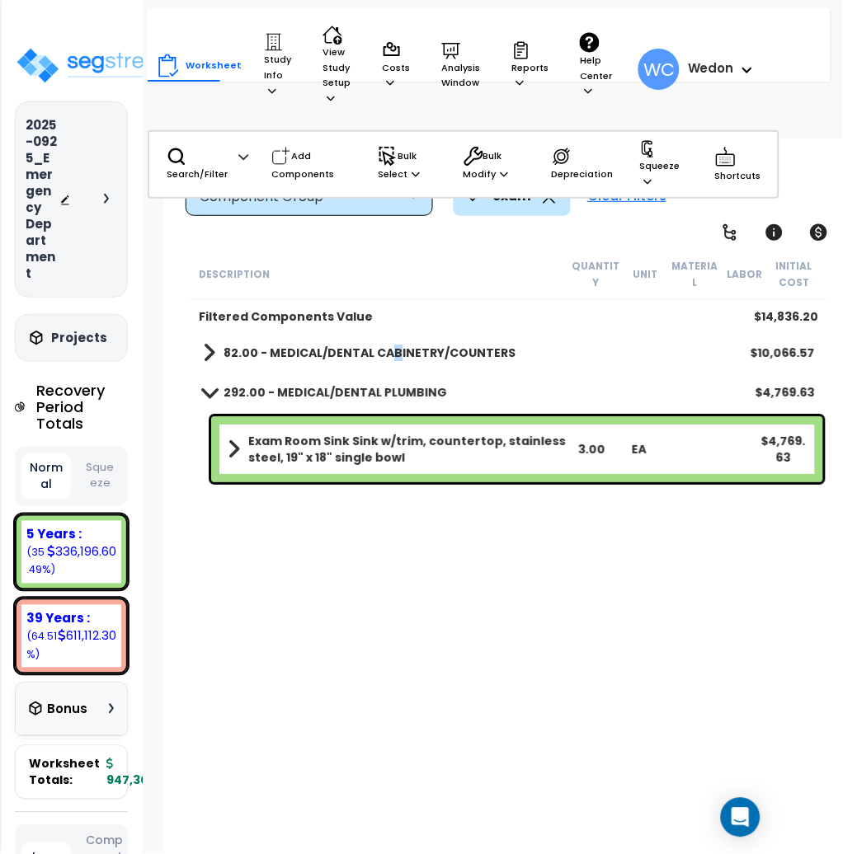
click at [389, 357] on b "82.00 - MEDICAL/DENTAL CABINETRY/COUNTERS" at bounding box center [369, 353] width 292 height 16
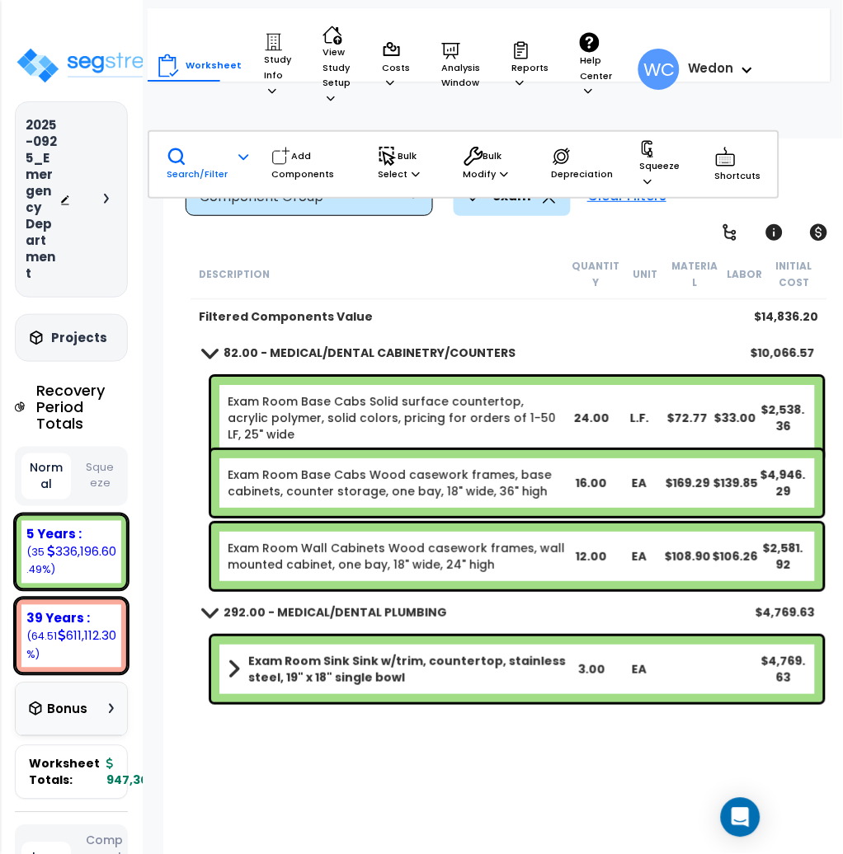
click at [168, 147] on icon at bounding box center [177, 157] width 20 height 20
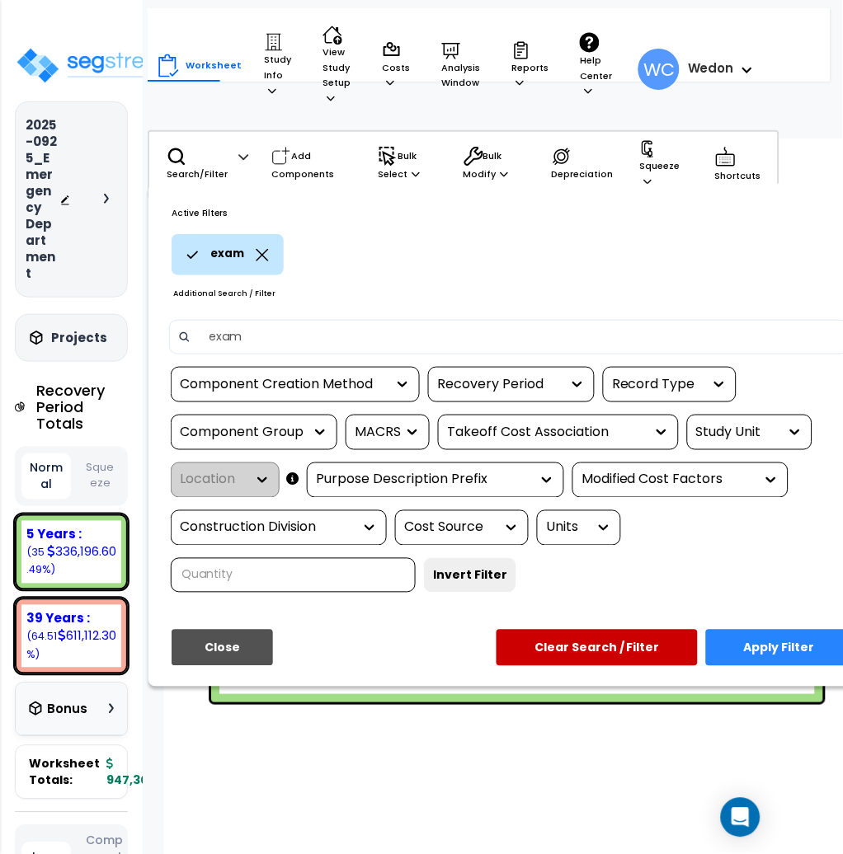
click at [261, 251] on icon at bounding box center [262, 255] width 12 height 12
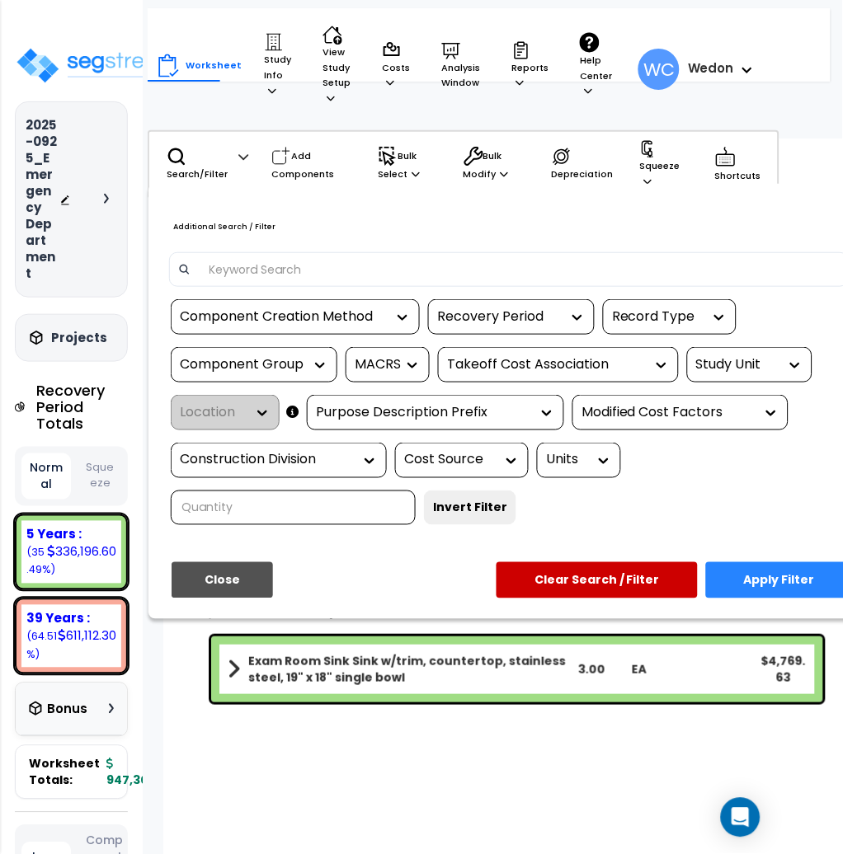
drag, startPoint x: 280, startPoint y: 265, endPoint x: 258, endPoint y: 269, distance: 22.6
click at [278, 266] on input at bounding box center [520, 269] width 641 height 25
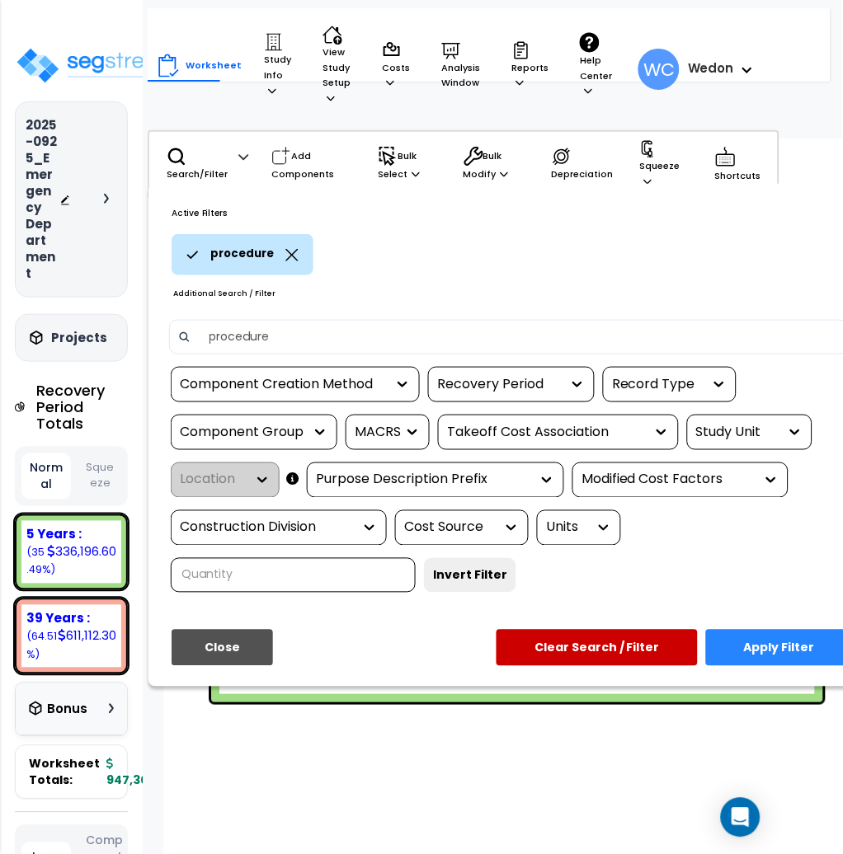
type input "procedure"
click at [811, 642] on button "Apply Filter" at bounding box center [779, 648] width 147 height 36
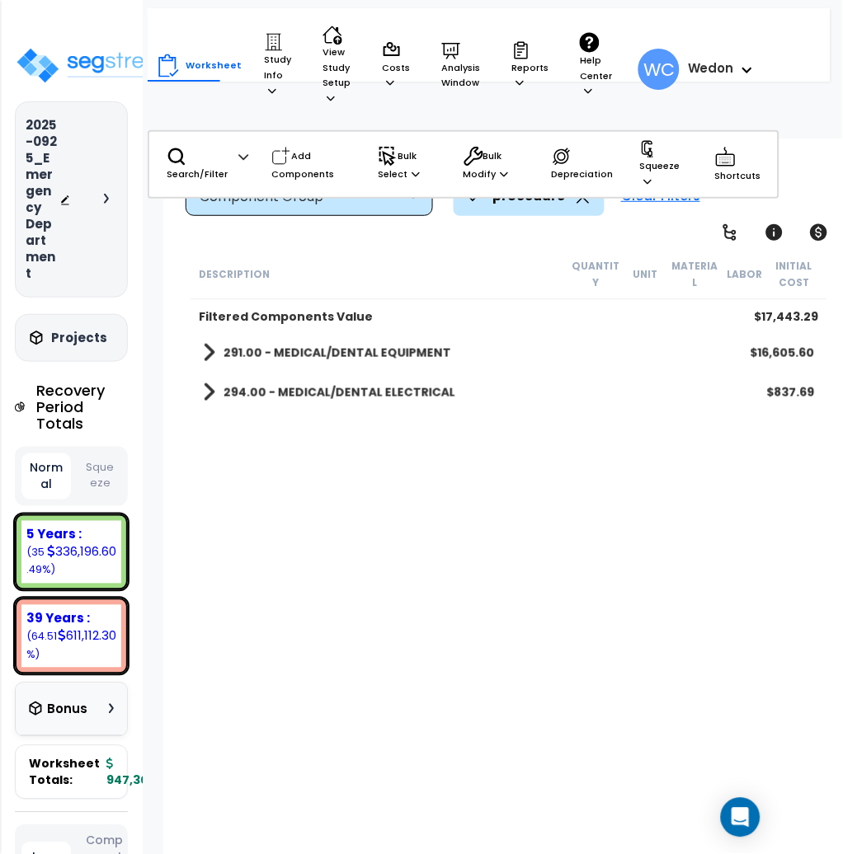
click at [313, 389] on b "294.00 - MEDICAL/DENTAL ELECTRICAL" at bounding box center [339, 392] width 232 height 16
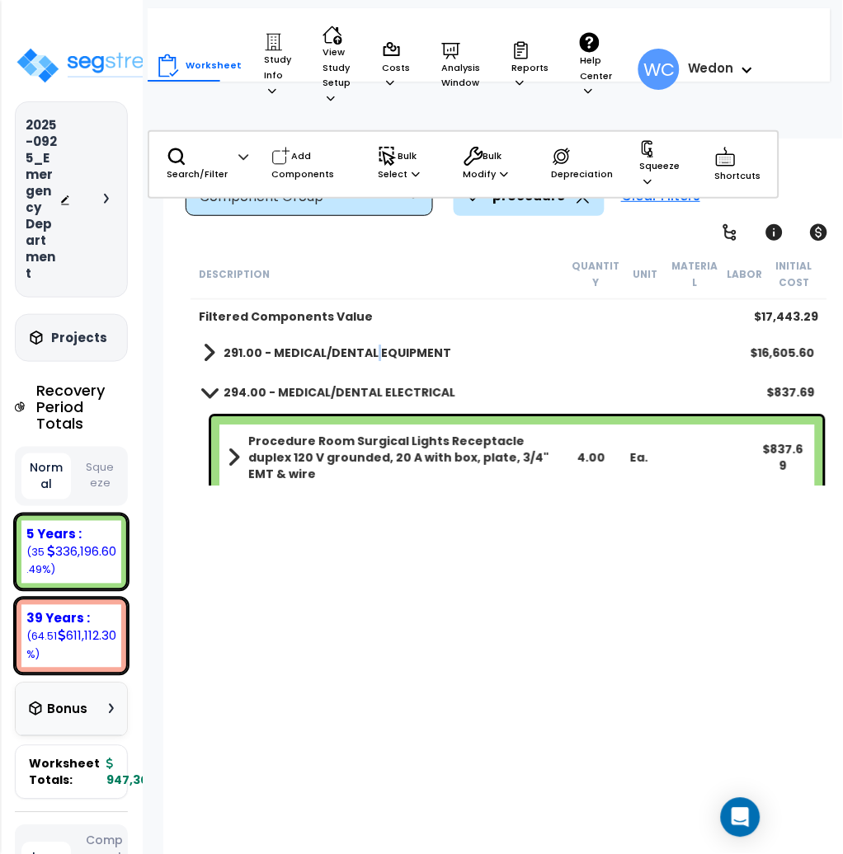
click at [371, 354] on b "291.00 - MEDICAL/DENTAL EQUIPMENT" at bounding box center [337, 353] width 228 height 16
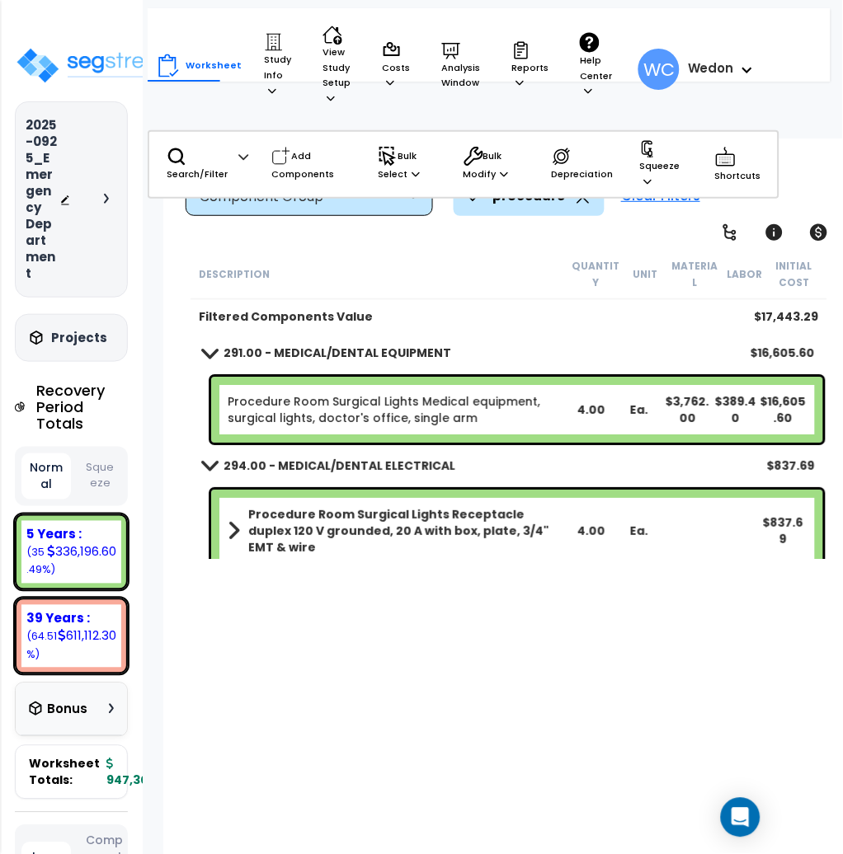
click at [578, 195] on icon at bounding box center [582, 197] width 13 height 12
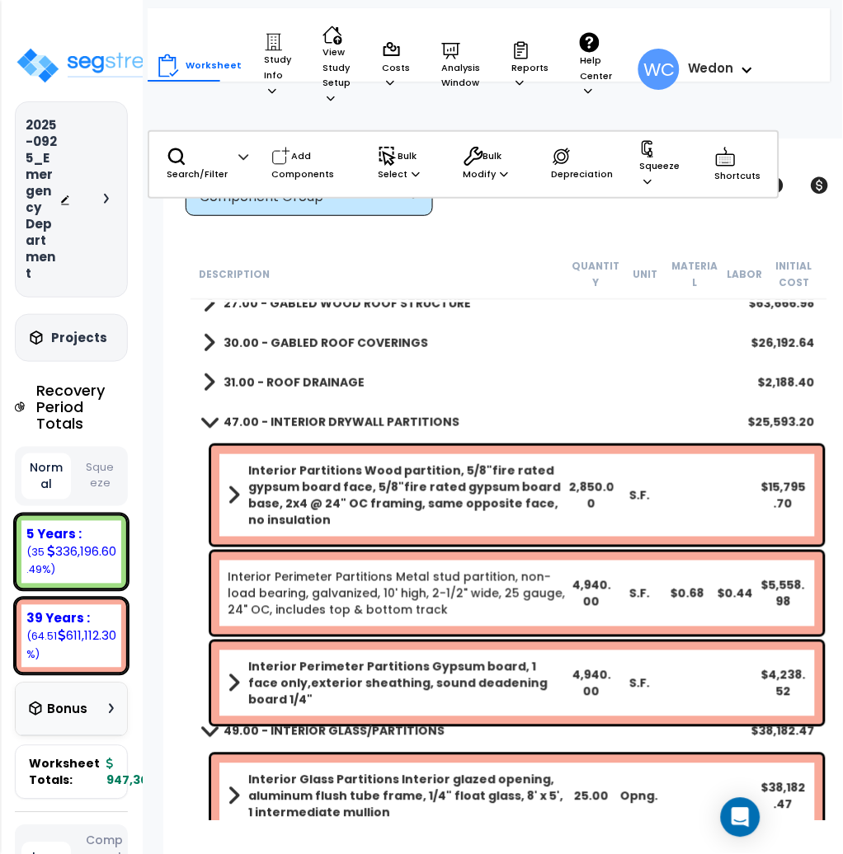
scroll to position [219, 0]
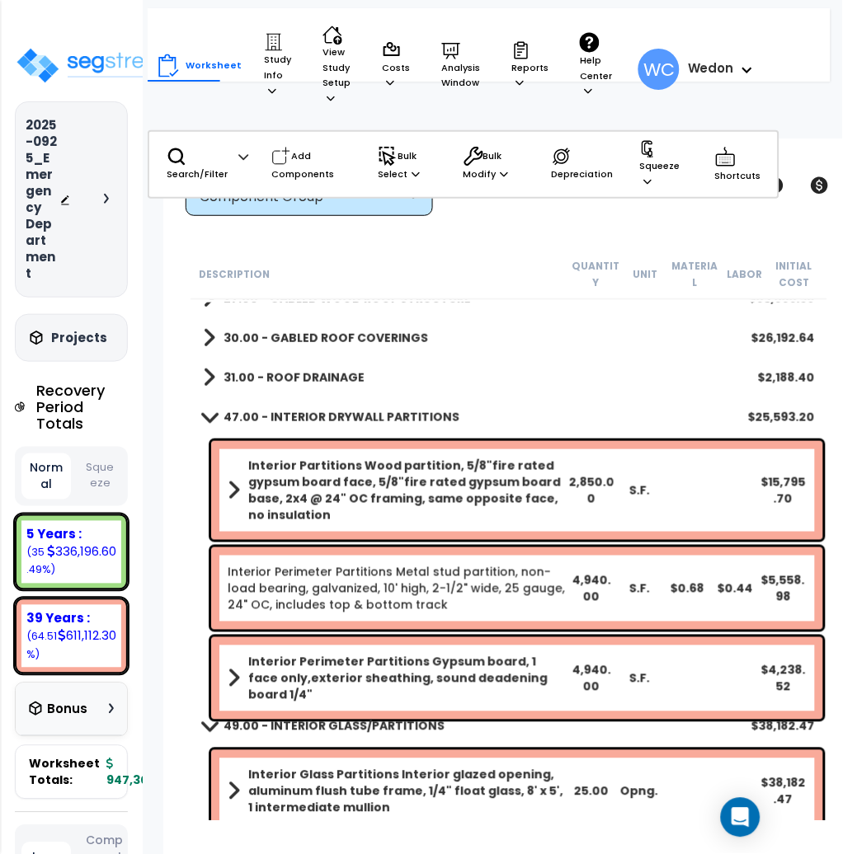
click at [312, 409] on b "47.00 - INTERIOR DRYWALL PARTITIONS" at bounding box center [341, 417] width 236 height 16
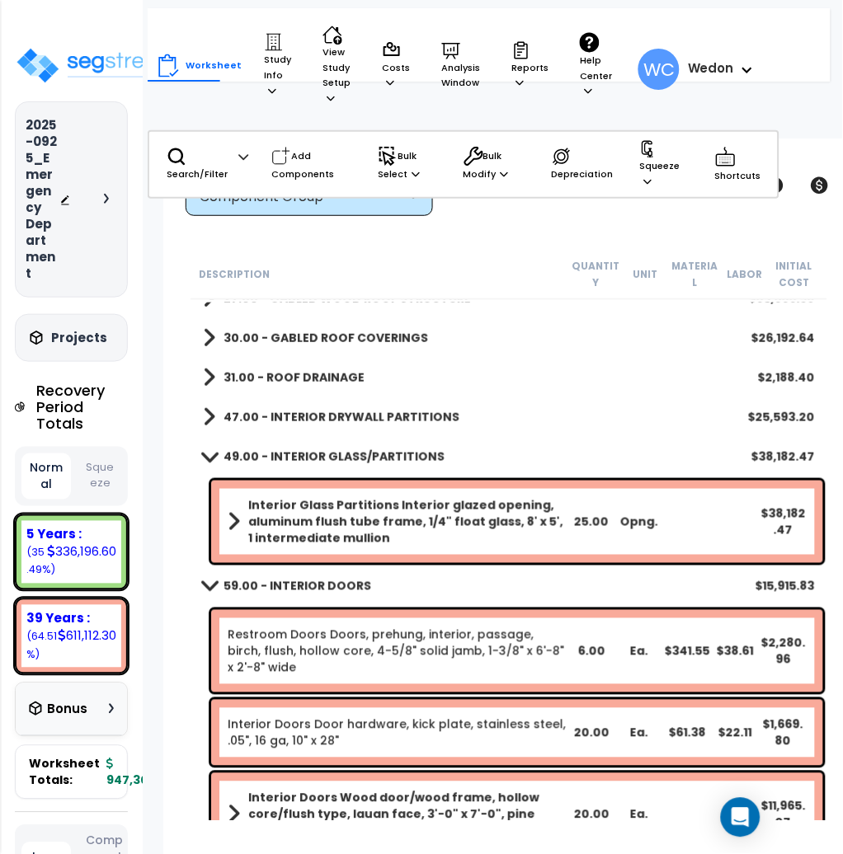
click at [335, 460] on b "49.00 - INTERIOR GLASS/PARTITIONS" at bounding box center [333, 457] width 221 height 16
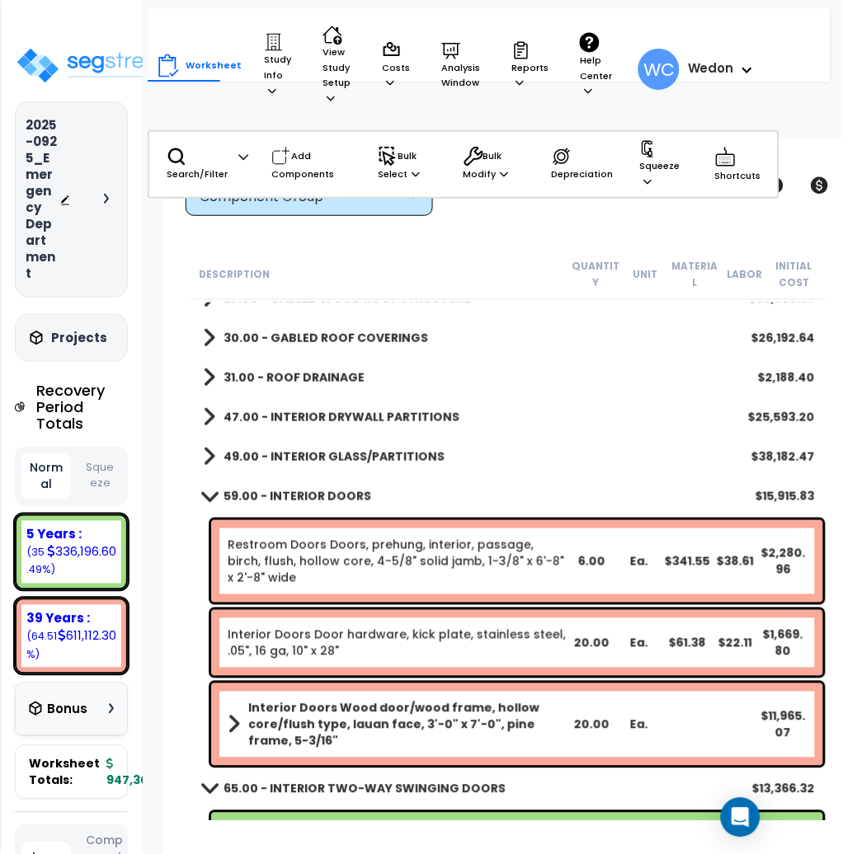
click at [337, 488] on b "59.00 - INTERIOR DOORS" at bounding box center [297, 496] width 148 height 16
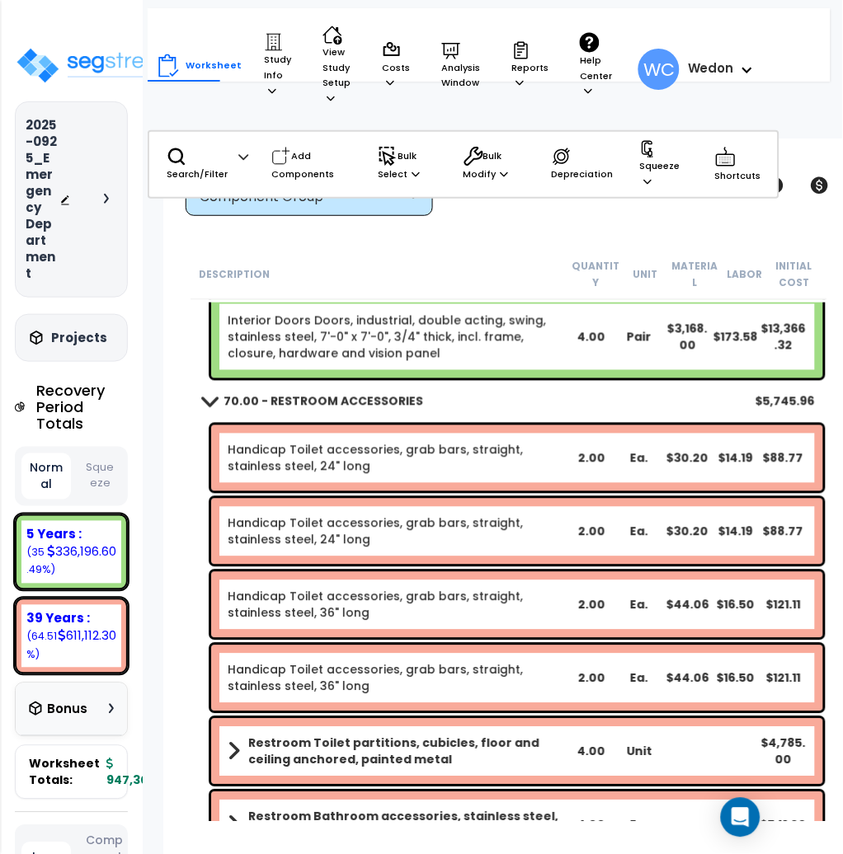
scroll to position [330, 0]
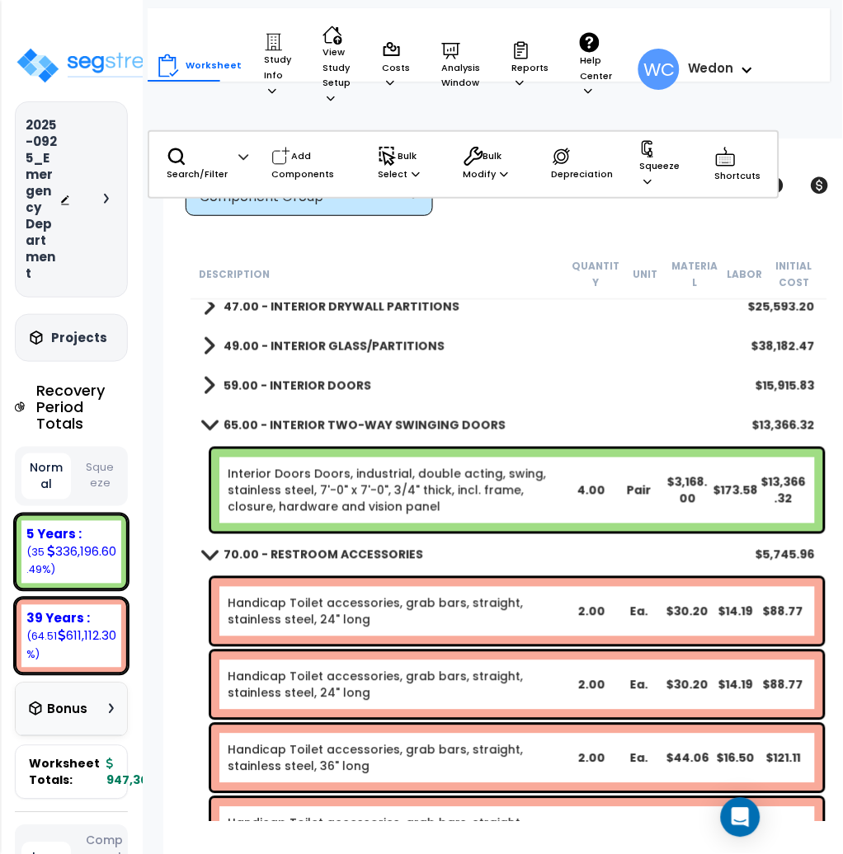
click at [415, 426] on b "65.00 - INTERIOR TWO-WAY SWINGING DOORS" at bounding box center [364, 425] width 282 height 16
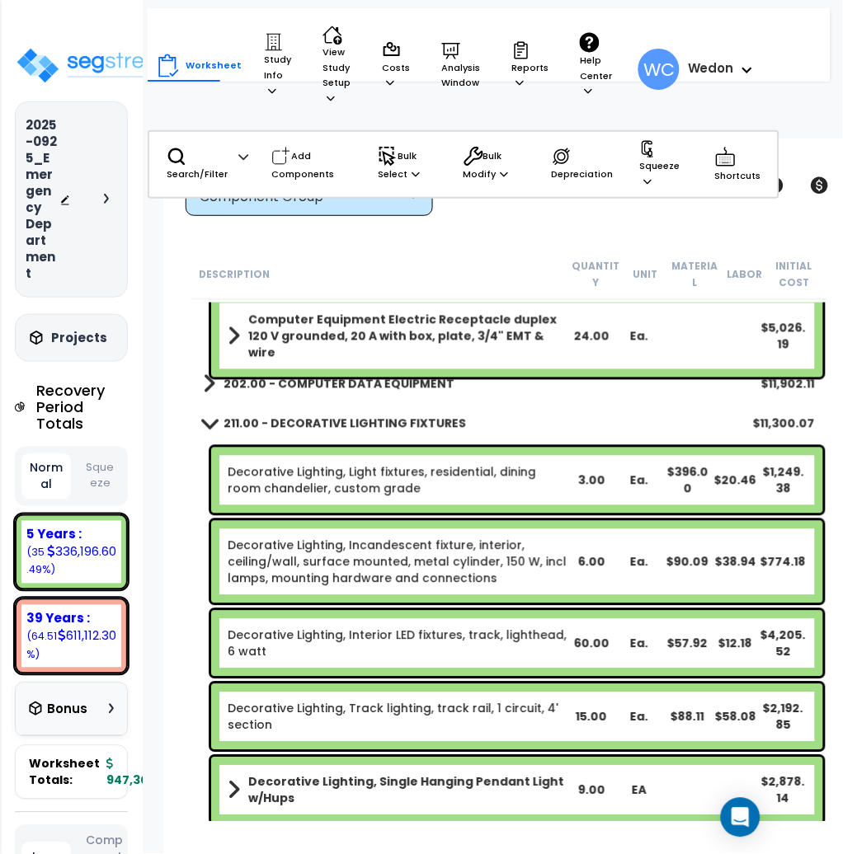
scroll to position [11235, 0]
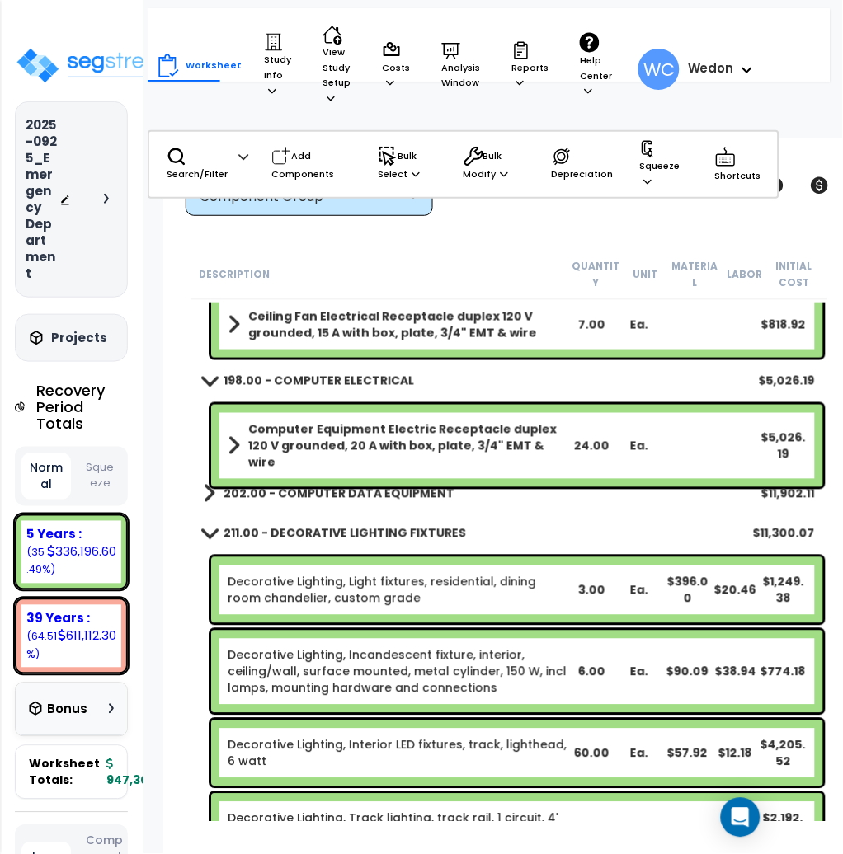
click at [334, 486] on b "202.00 - COMPUTER DATA EQUIPMENT" at bounding box center [338, 494] width 231 height 16
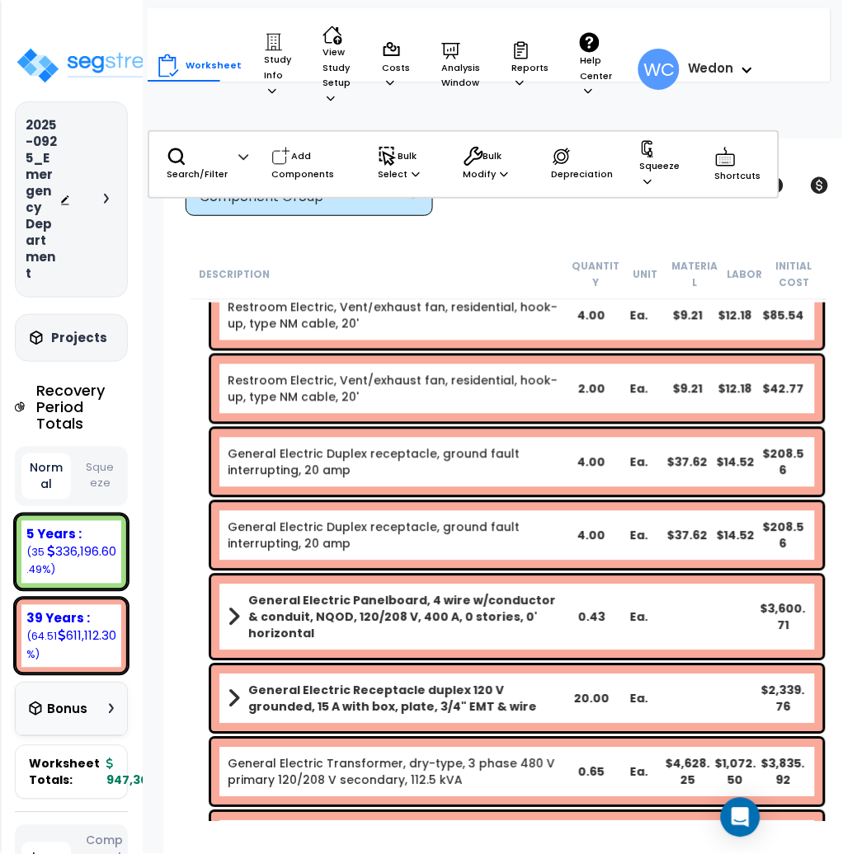
scroll to position [6726, 0]
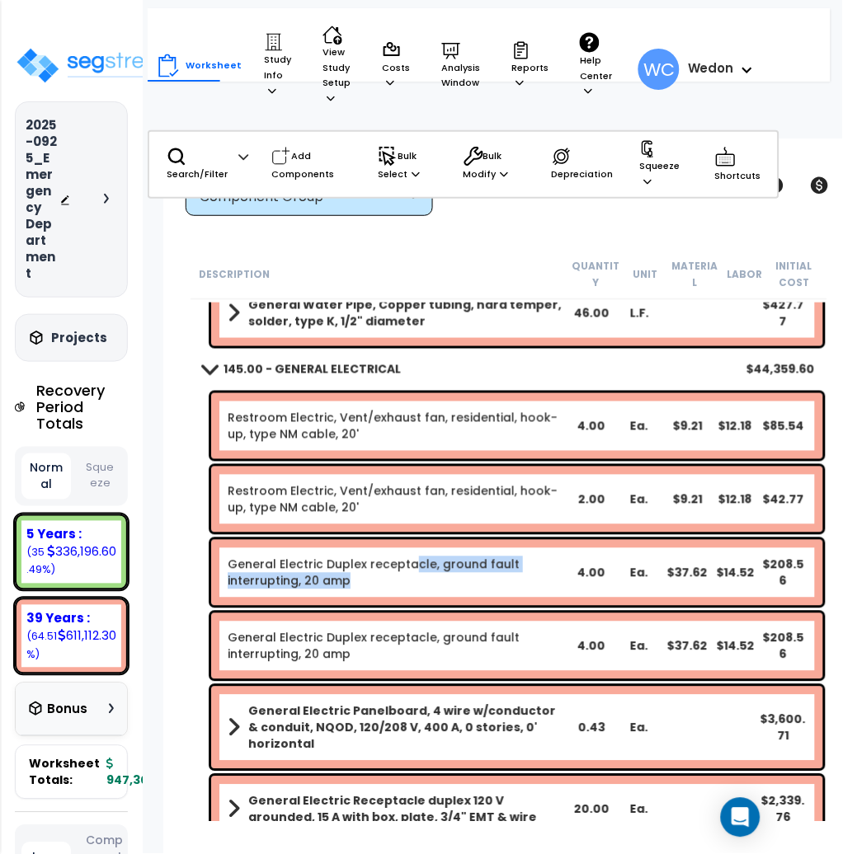
drag, startPoint x: 421, startPoint y: 601, endPoint x: 407, endPoint y: 568, distance: 35.8
click at [407, 568] on div "General Electric Duplex receptacle, ground fault interrupting, 20 amp 4.00 Ea. …" at bounding box center [517, 573] width 612 height 66
click at [407, 568] on link "General Electric Duplex receptacle, ground fault interrupting, 20 amp" at bounding box center [397, 573] width 339 height 33
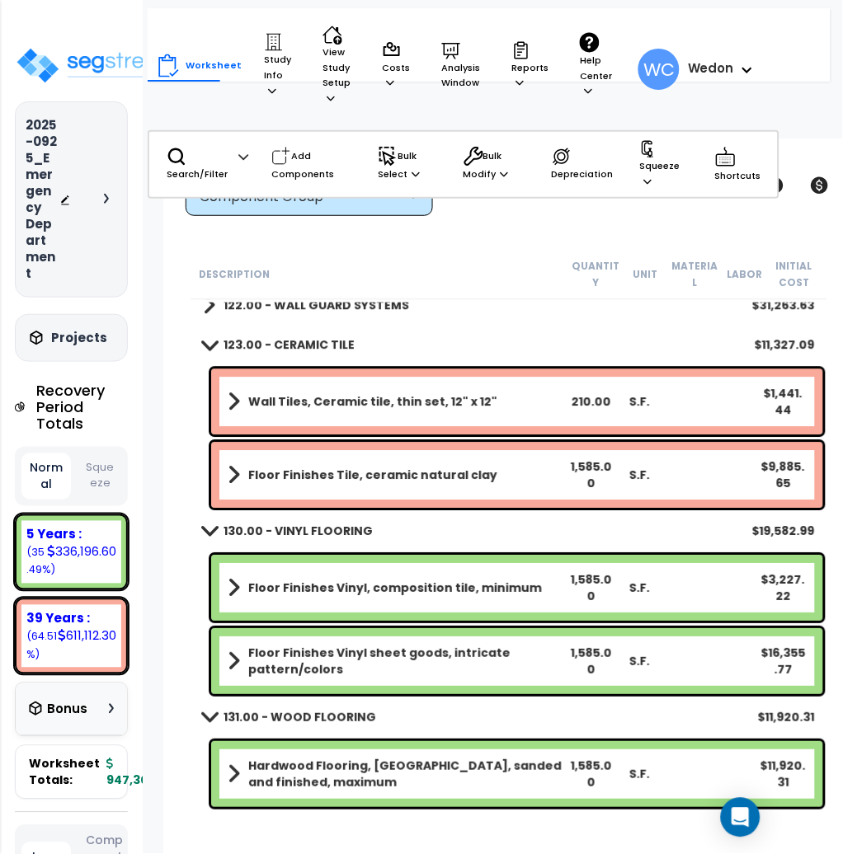
scroll to position [4293, 0]
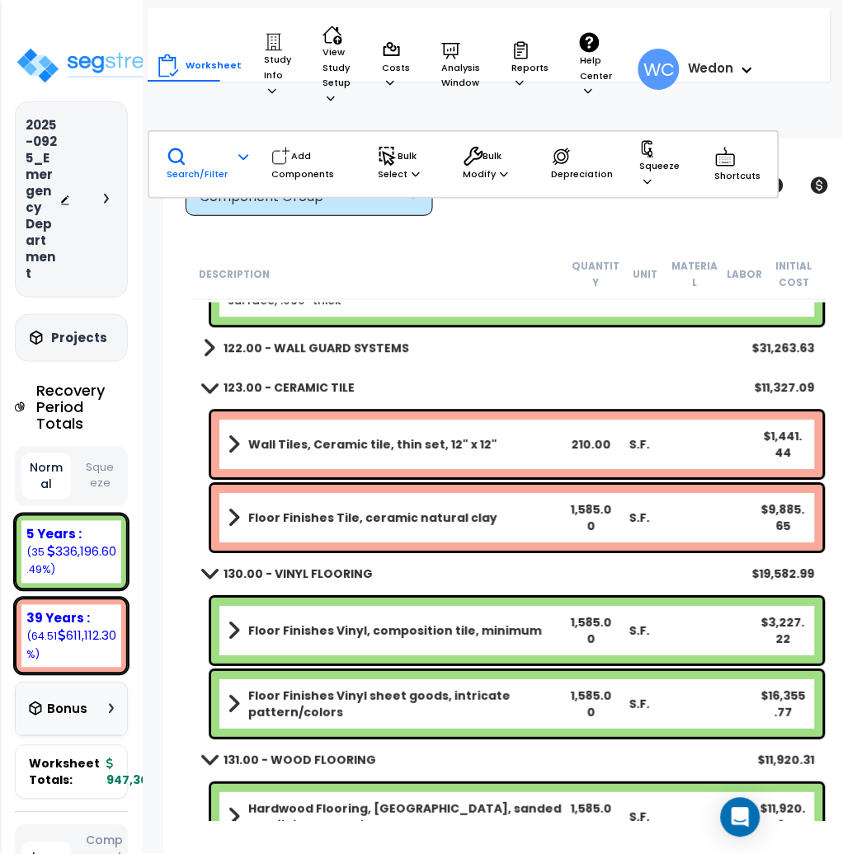
click at [195, 152] on p "Search/Filter" at bounding box center [197, 164] width 61 height 35
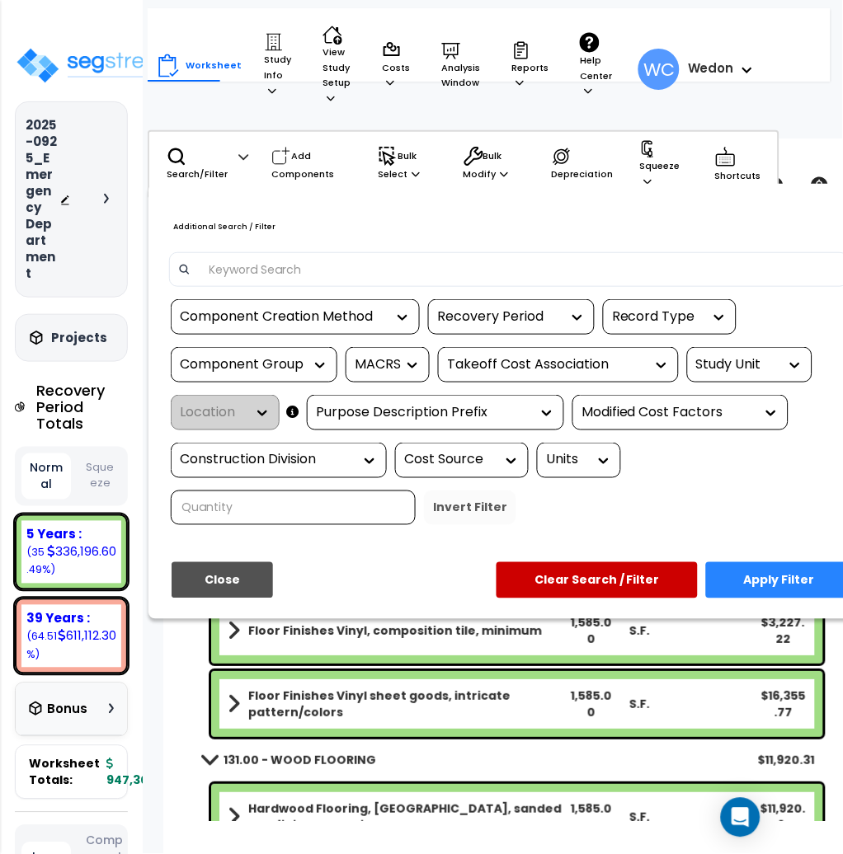
click at [272, 264] on input at bounding box center [520, 269] width 641 height 25
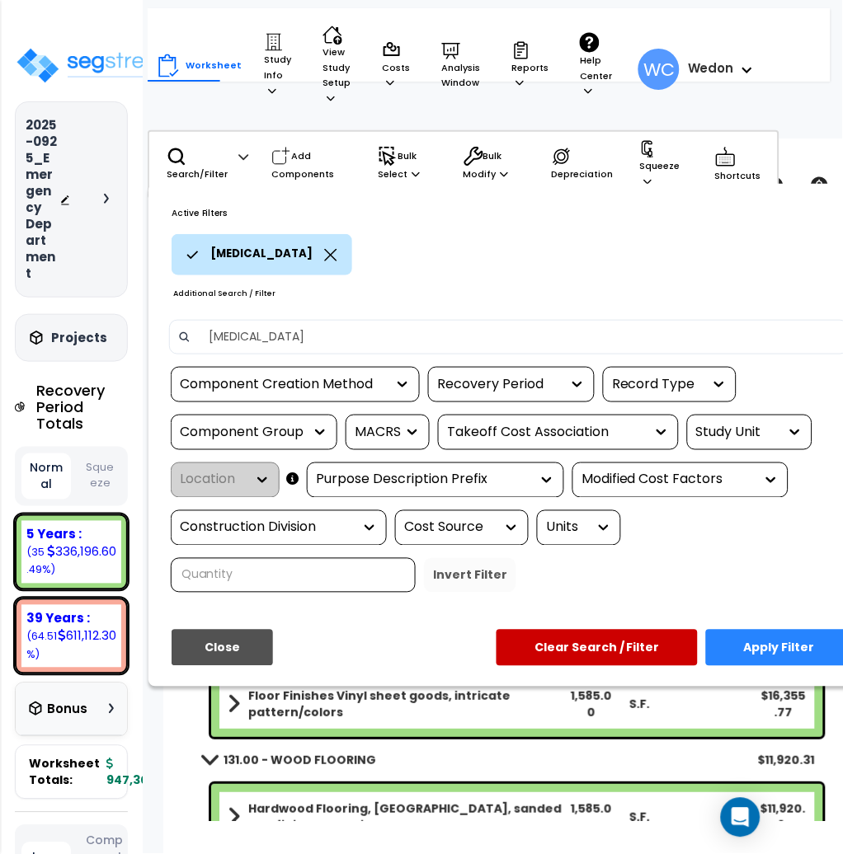
type input "decontamination"
click at [736, 637] on button "Apply Filter" at bounding box center [779, 648] width 147 height 36
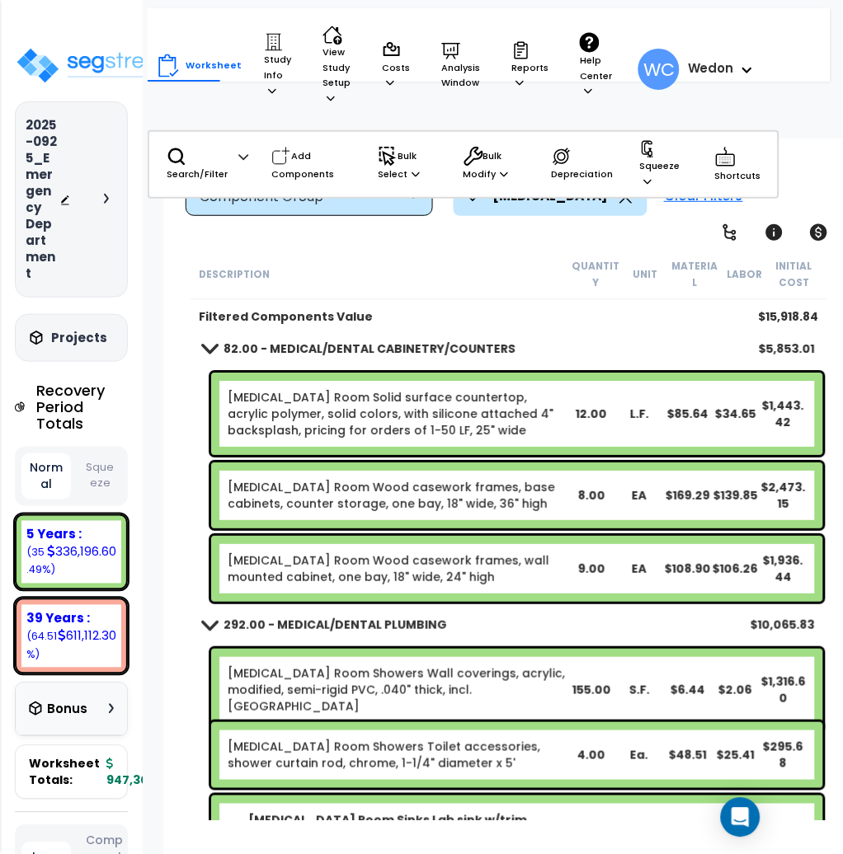
scroll to position [0, 0]
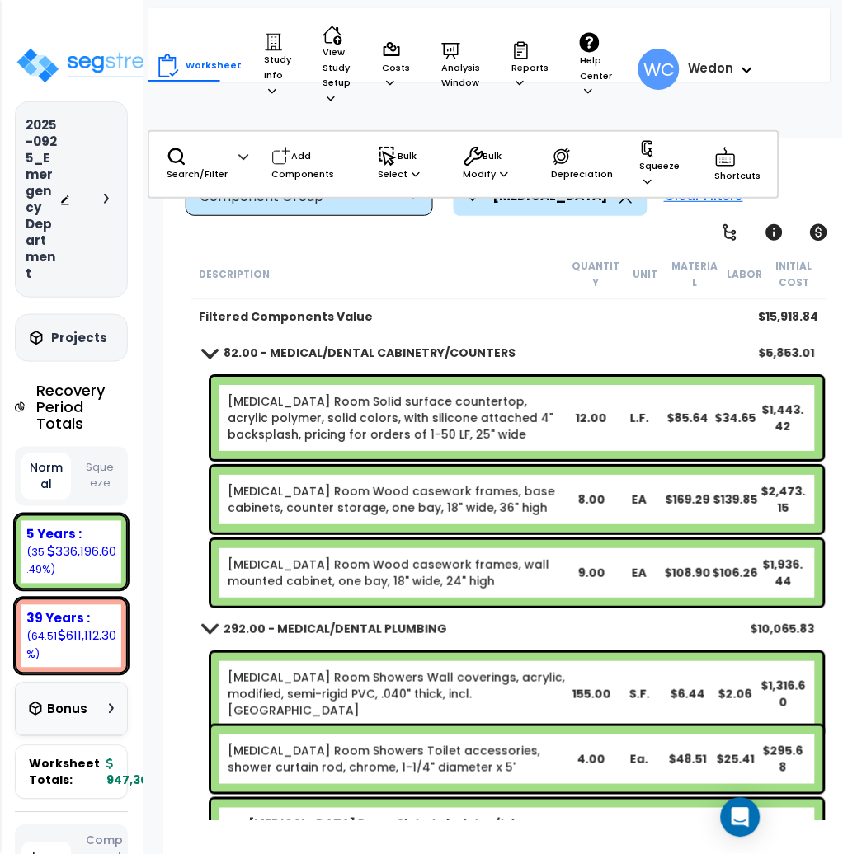
click at [624, 198] on icon at bounding box center [626, 197] width 12 height 12
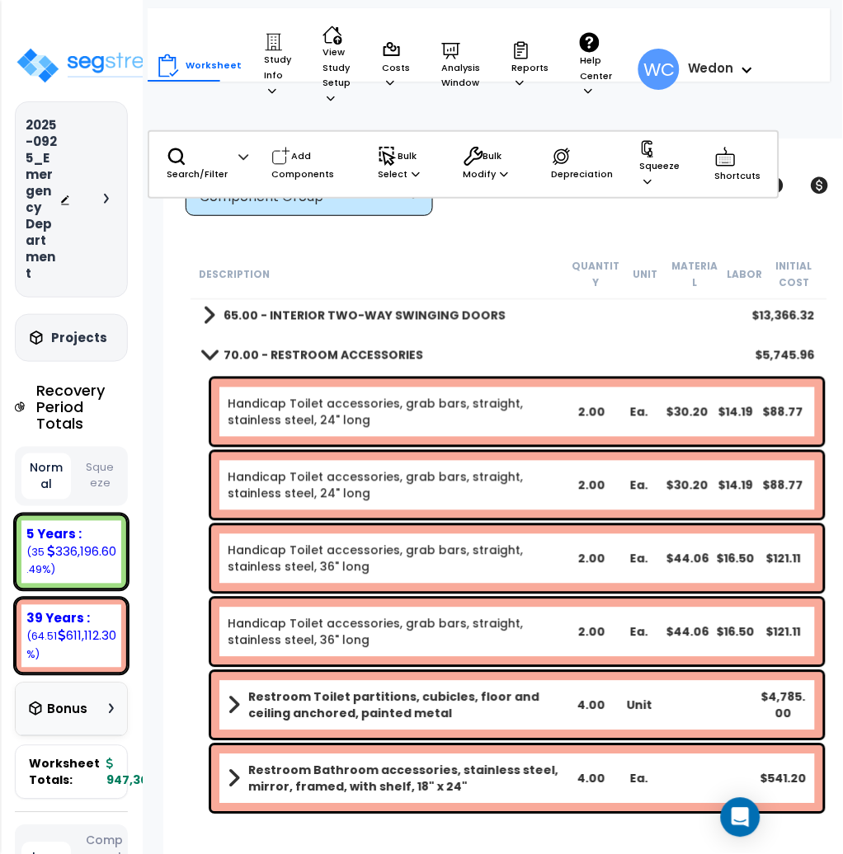
scroll to position [660, 0]
